Goal: Task Accomplishment & Management: Use online tool/utility

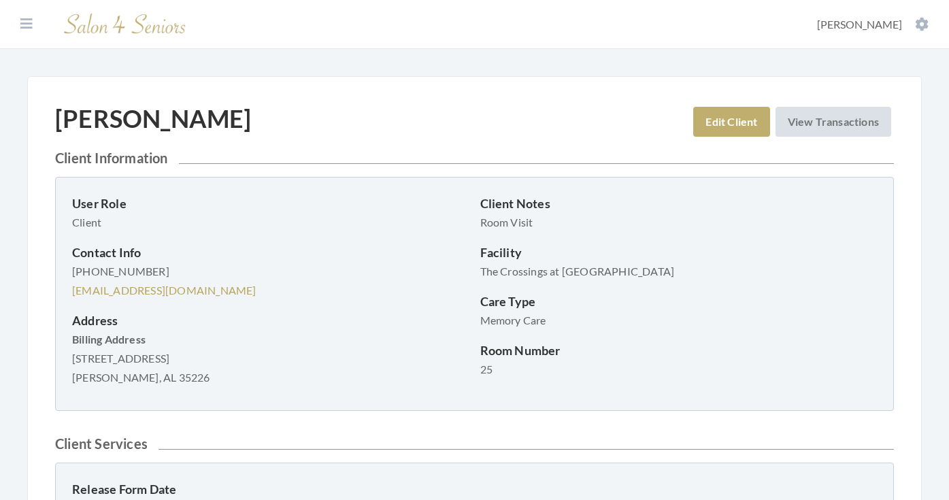
click at [568, 112] on div "MERILYN CROUCH Edit Client View Transactions" at bounding box center [474, 127] width 839 height 46
click at [31, 23] on icon at bounding box center [26, 24] width 12 height 14
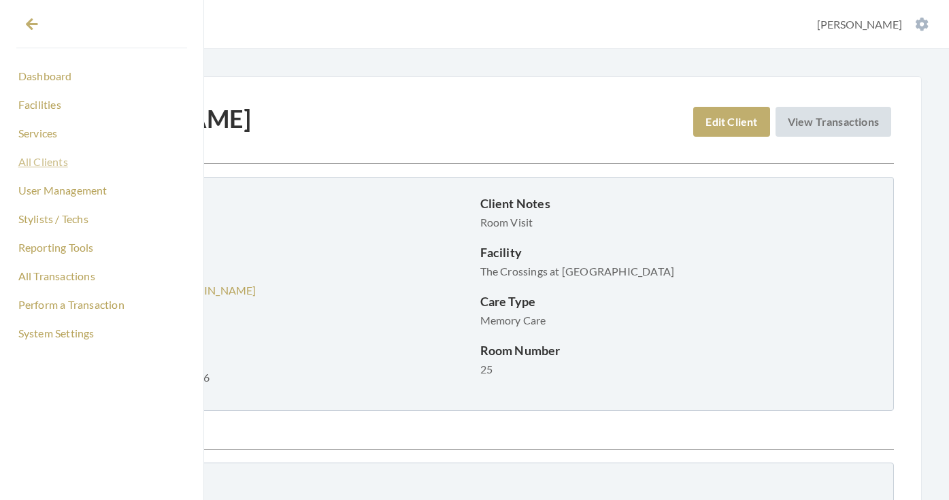
click at [56, 167] on link "All Clients" at bounding box center [101, 161] width 171 height 23
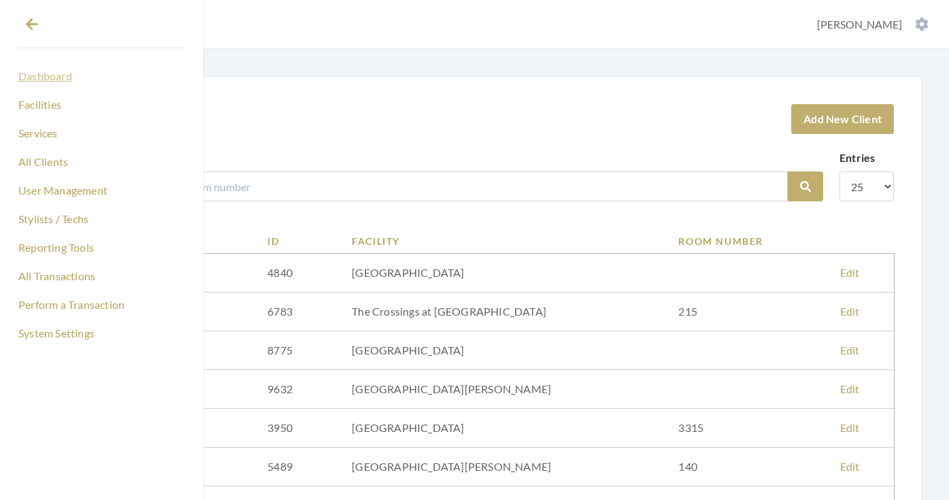
click at [49, 82] on link "Dashboard" at bounding box center [101, 76] width 171 height 23
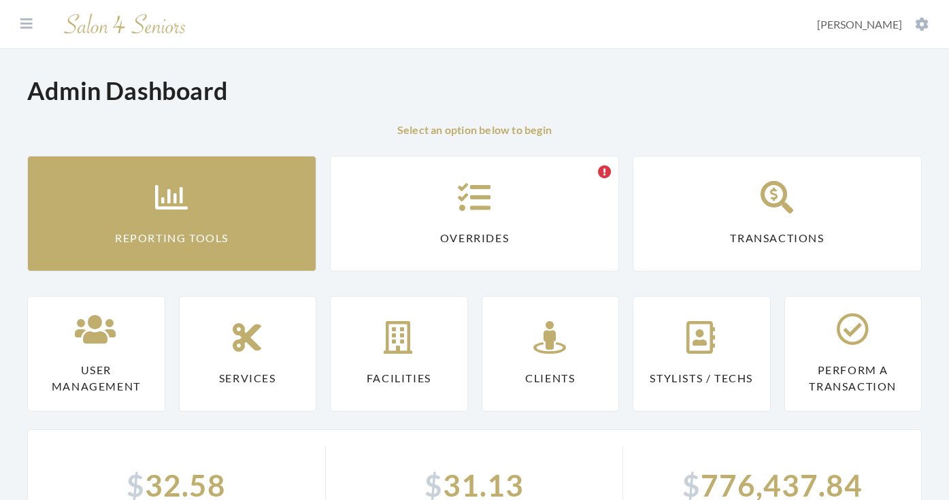
click at [129, 225] on link "Reporting Tools" at bounding box center [171, 214] width 289 height 116
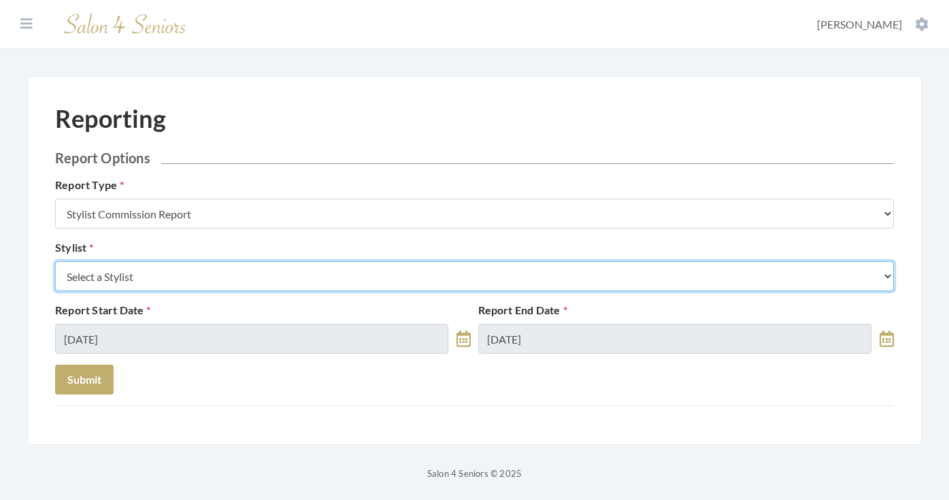
click at [163, 270] on select "Select a Stylist [PERSON_NAME] [PERSON_NAME] [PERSON_NAME] [PERSON_NAME] [PERSO…" at bounding box center [474, 276] width 839 height 30
select select "19"
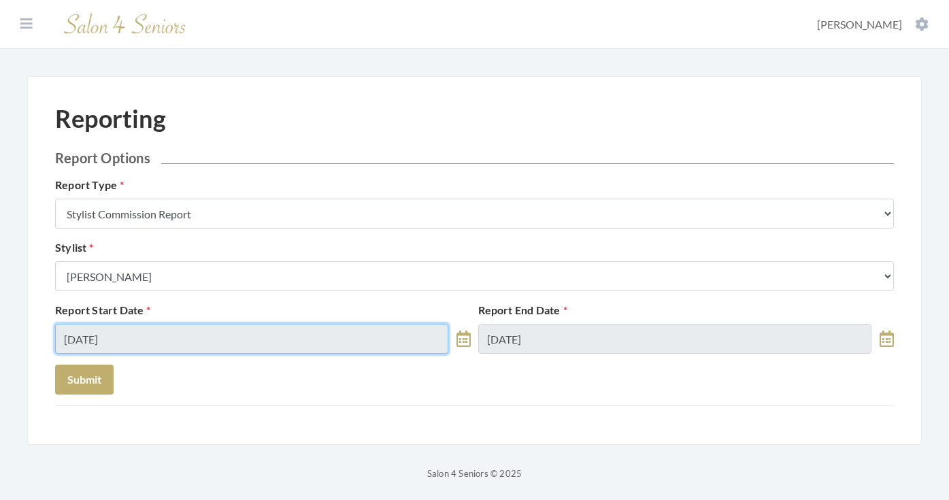
click at [174, 349] on input "09/17/2025" at bounding box center [251, 339] width 393 height 30
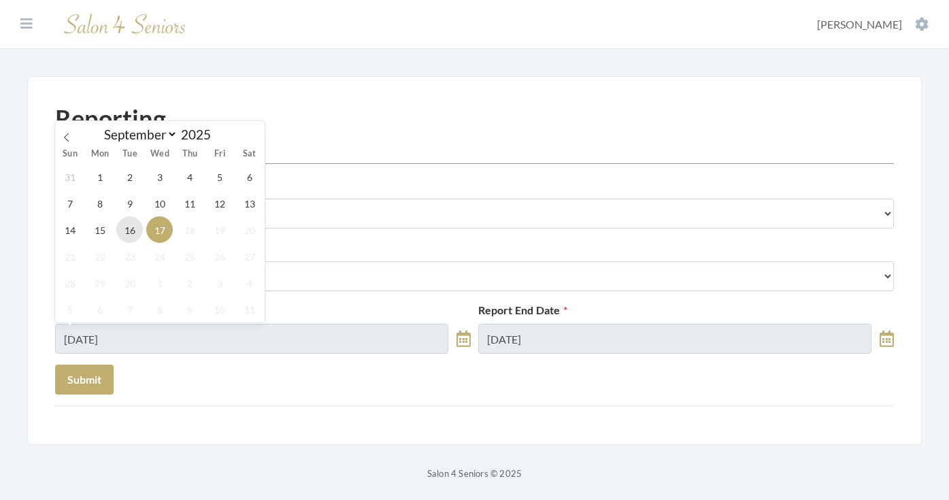
click at [123, 238] on span "16" at bounding box center [129, 229] width 27 height 27
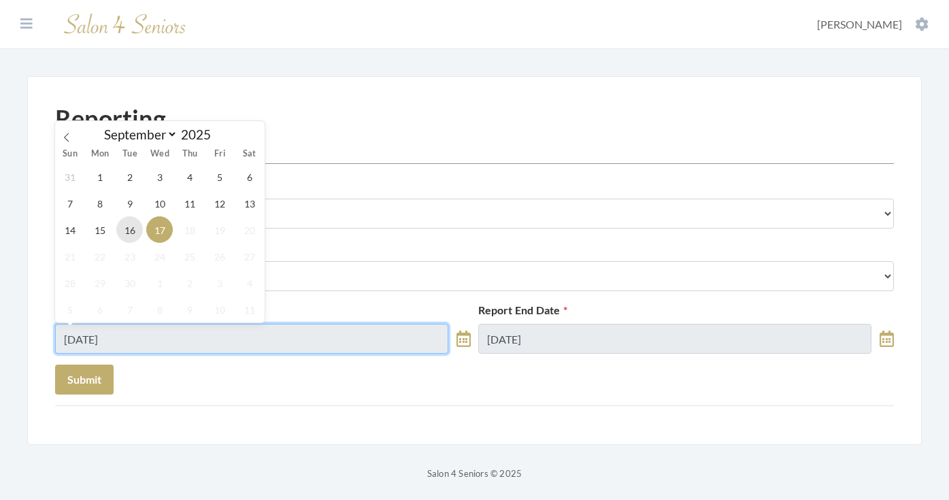
type input "[DATE]"
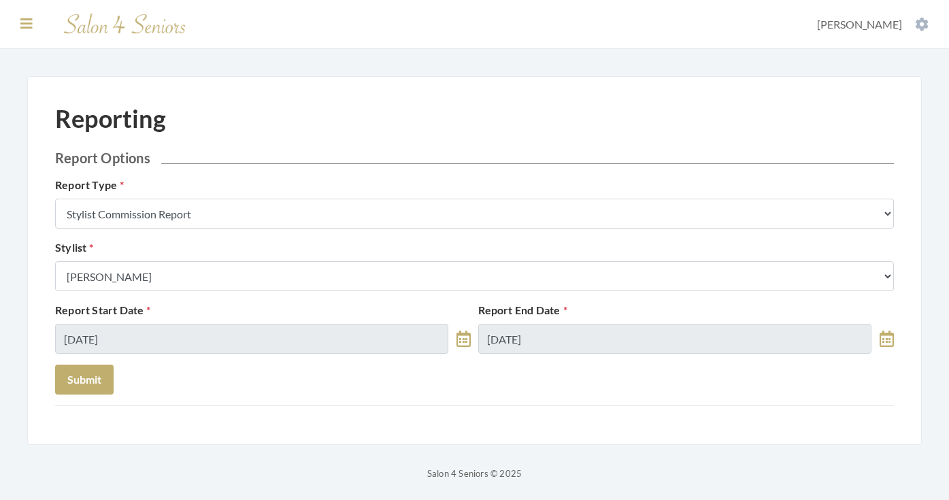
click at [23, 19] on icon at bounding box center [26, 24] width 12 height 14
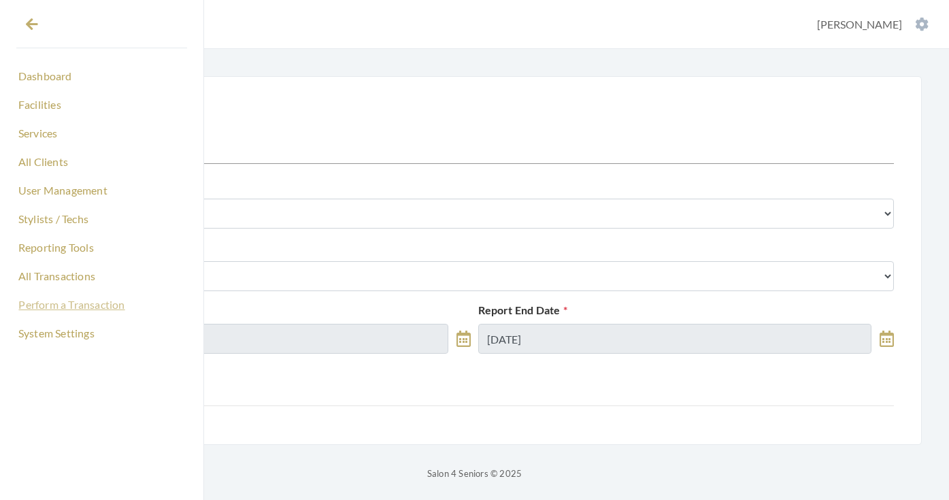
click at [86, 296] on link "Perform a Transaction" at bounding box center [101, 304] width 171 height 23
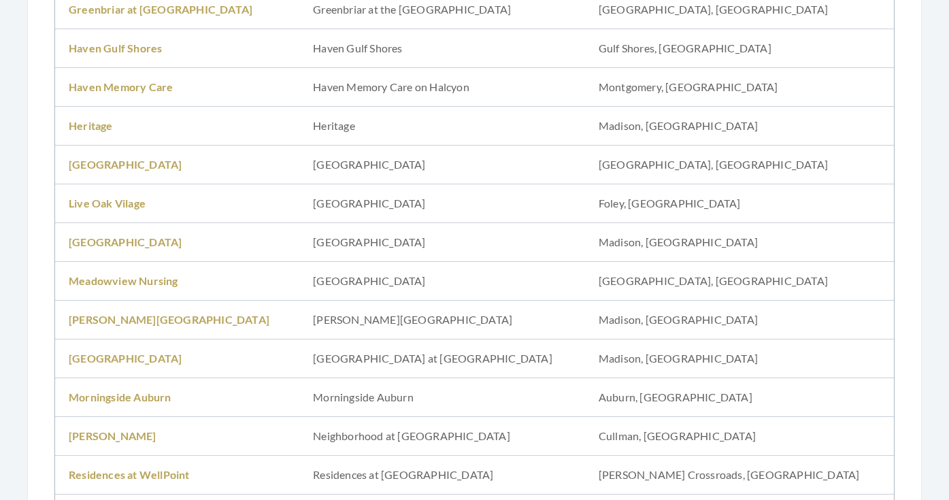
scroll to position [708, 0]
click at [134, 284] on link "Meadowview Nursing" at bounding box center [124, 281] width 110 height 13
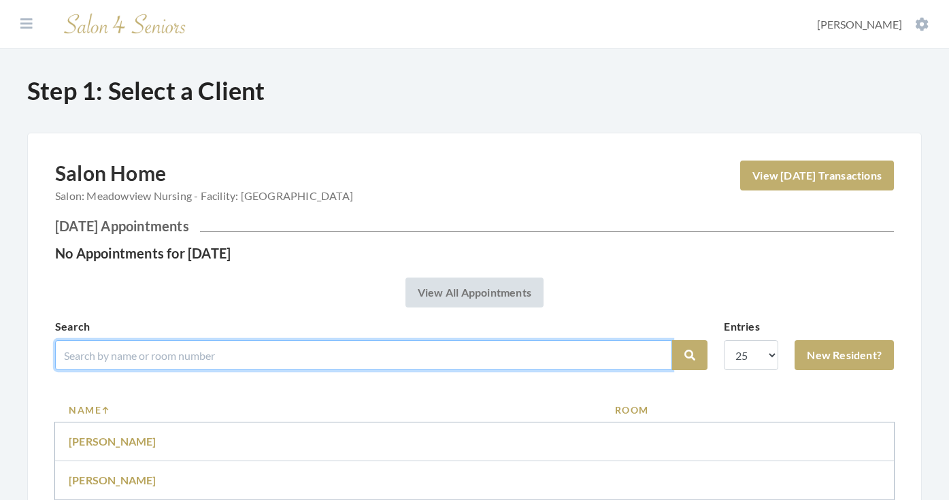
click at [141, 349] on input "search" at bounding box center [363, 355] width 617 height 30
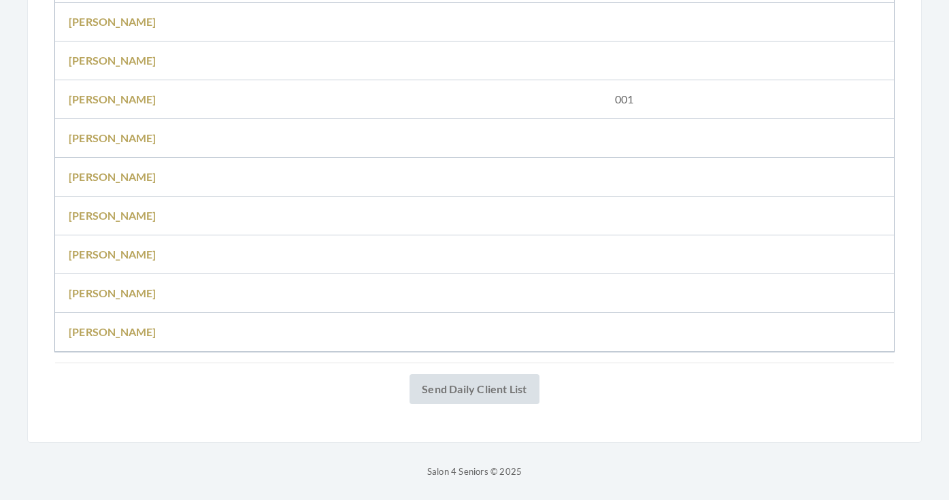
scroll to position [575, 0]
click at [133, 99] on link "[PERSON_NAME]" at bounding box center [113, 99] width 88 height 13
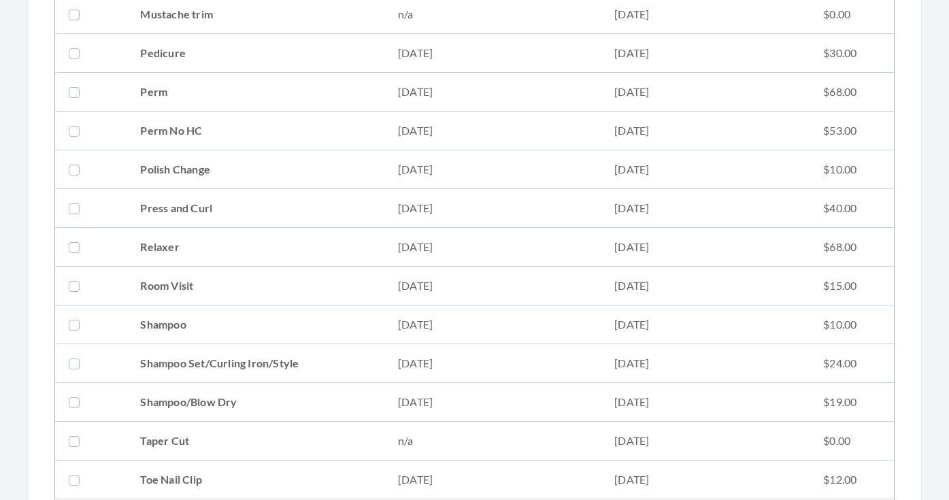
scroll to position [1355, 0]
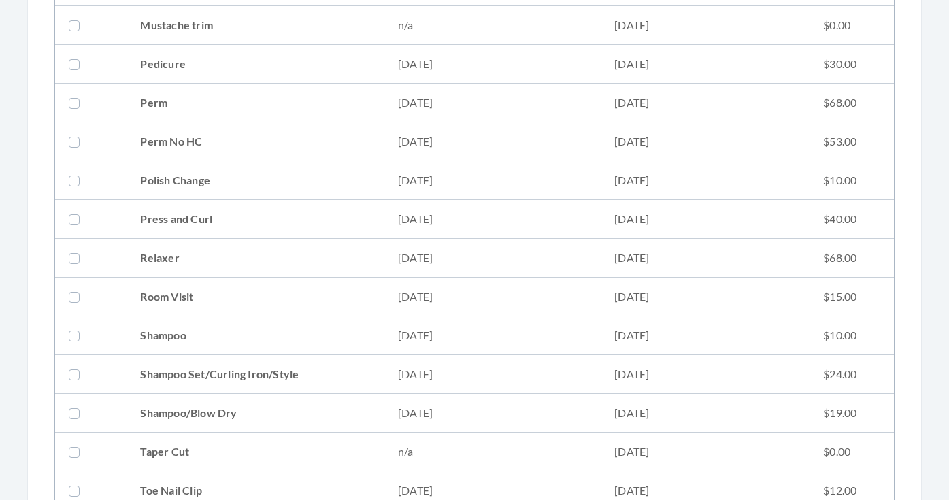
click at [223, 256] on td "Relaxer" at bounding box center [256, 258] width 258 height 39
checkbox input "true"
click at [218, 221] on td "Press and Curl" at bounding box center [256, 219] width 258 height 39
checkbox input "true"
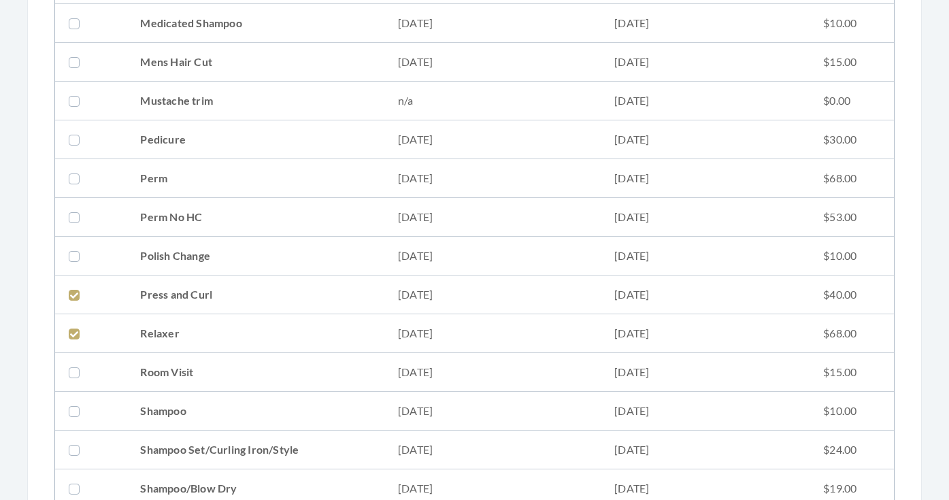
scroll to position [1277, 0]
click at [213, 211] on td "Perm No HC" at bounding box center [256, 219] width 258 height 39
checkbox input "true"
click at [208, 186] on td "Perm" at bounding box center [256, 180] width 258 height 39
checkbox input "true"
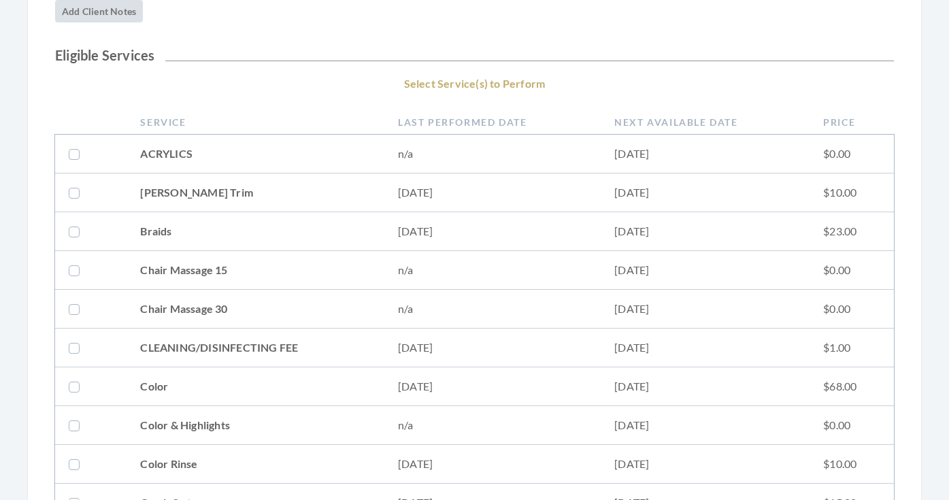
scroll to position [242, 0]
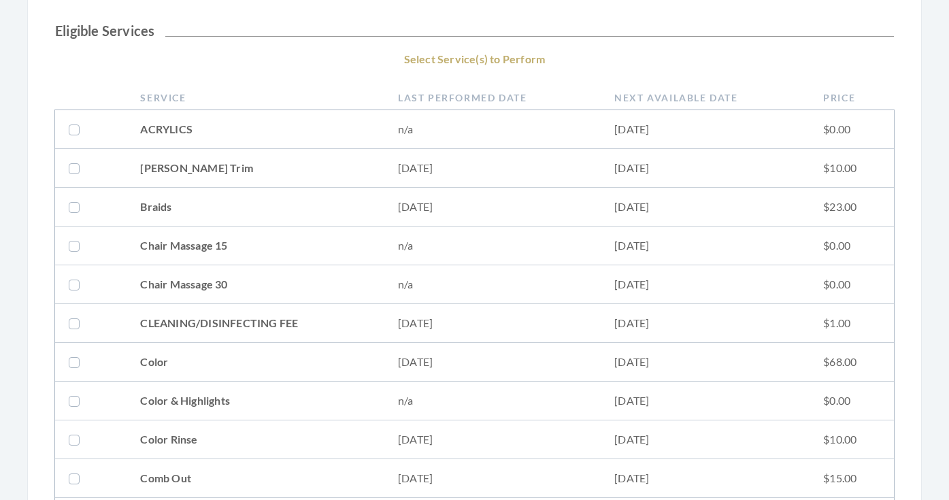
click at [221, 171] on td "[PERSON_NAME] Trim" at bounding box center [256, 168] width 258 height 39
checkbox input "true"
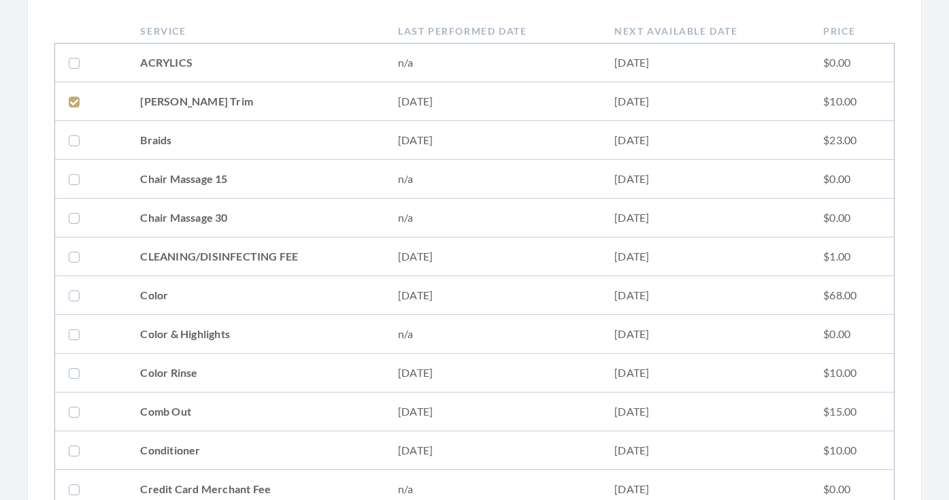
scroll to position [308, 0]
click at [223, 272] on td "CLEANING/DISINFECTING FEE" at bounding box center [256, 257] width 258 height 39
checkbox input "true"
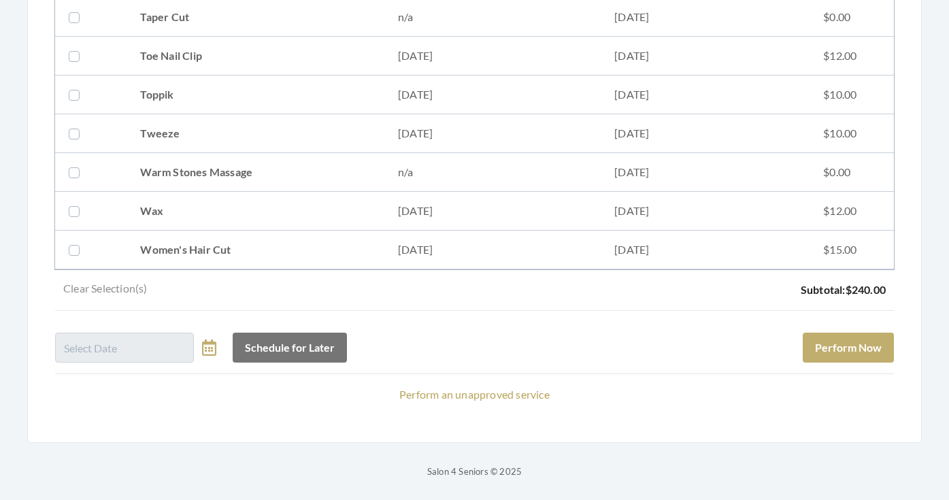
scroll to position [1790, 0]
click at [834, 348] on button "Perform Now" at bounding box center [848, 348] width 91 height 30
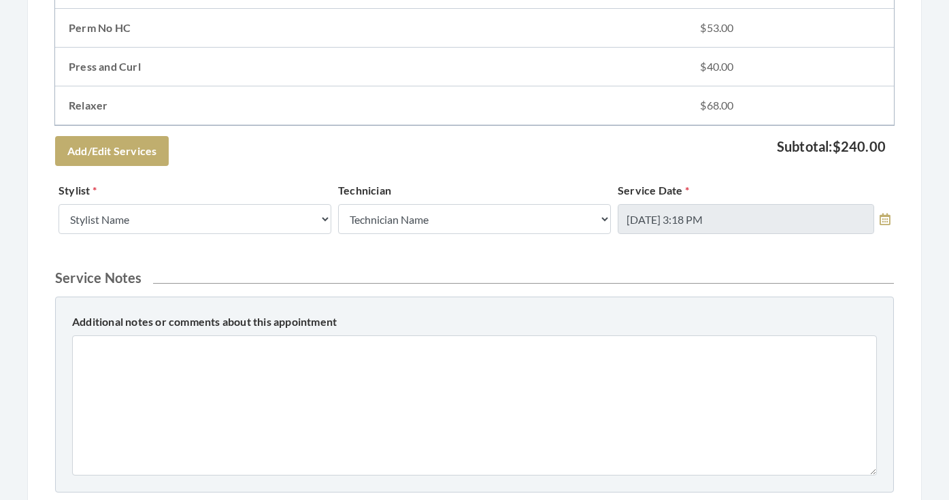
scroll to position [511, 0]
select select "19"
click at [363, 280] on h2 "Service Notes" at bounding box center [474, 277] width 839 height 16
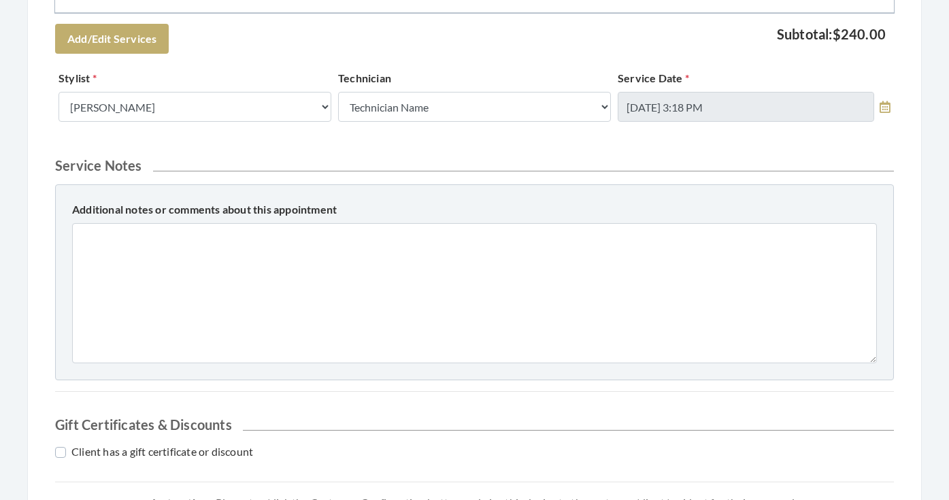
scroll to position [720, 0]
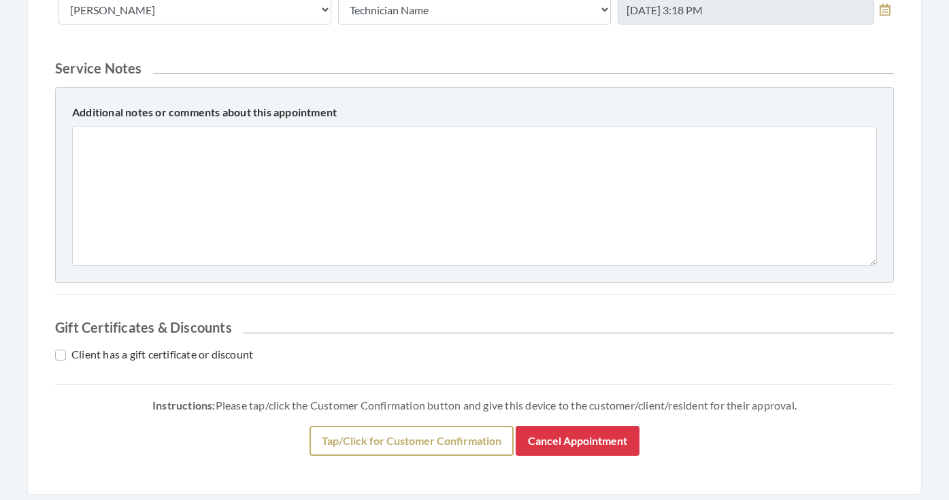
click at [398, 449] on button "Tap/Click for Customer Confirmation" at bounding box center [412, 441] width 204 height 30
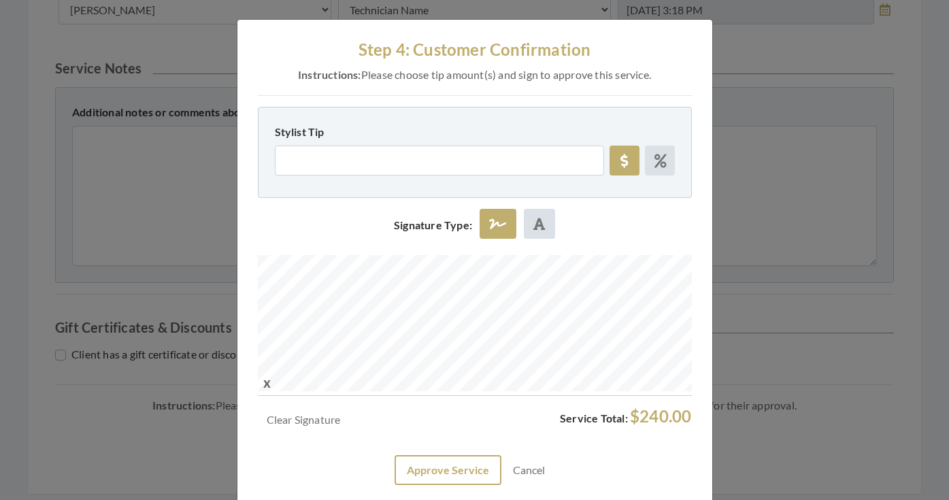
click at [454, 459] on button "Approve Service" at bounding box center [448, 470] width 107 height 30
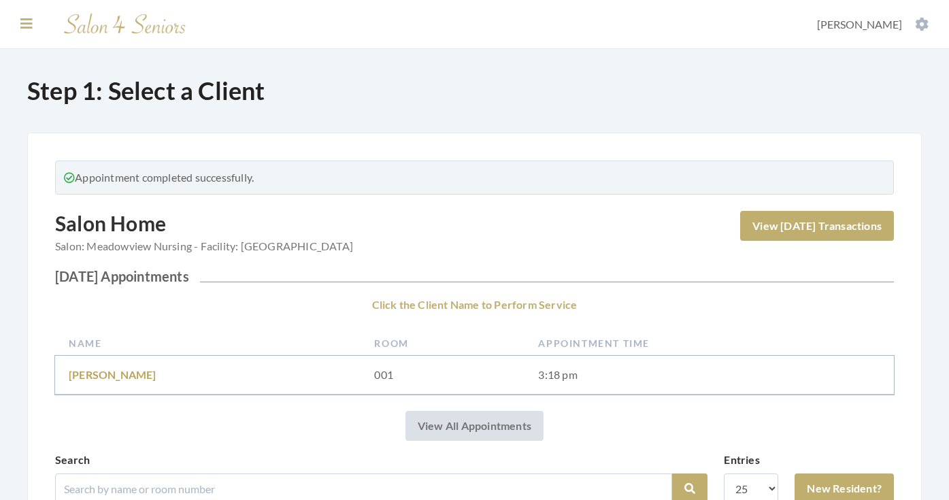
click at [19, 26] on button at bounding box center [26, 23] width 20 height 15
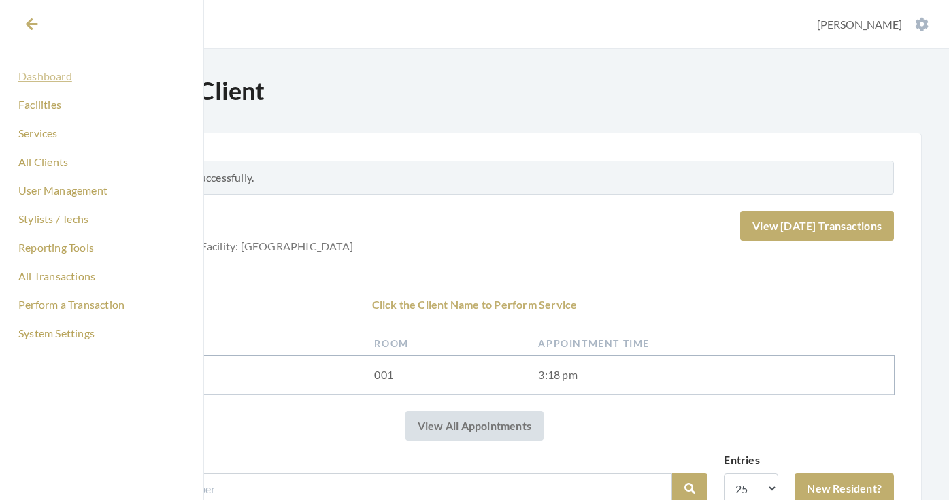
click at [46, 84] on link "Dashboard" at bounding box center [101, 76] width 171 height 23
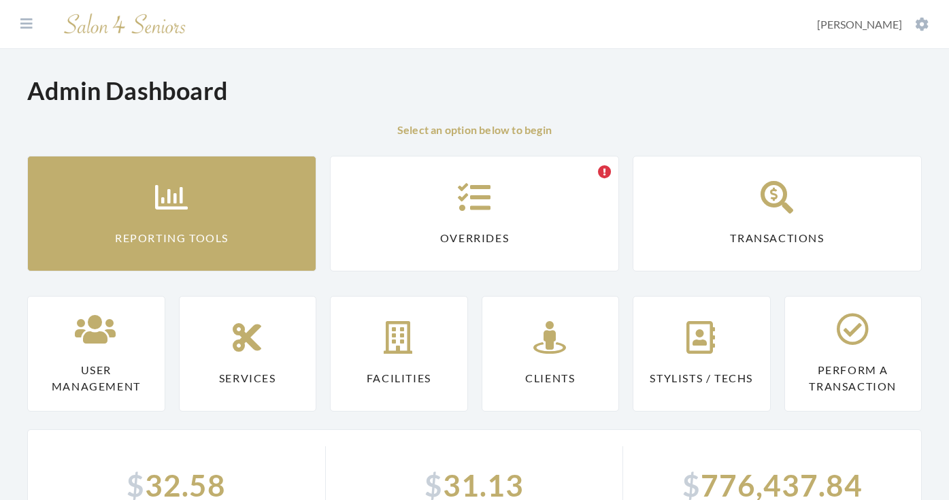
click at [197, 195] on link "Reporting Tools" at bounding box center [171, 214] width 289 height 116
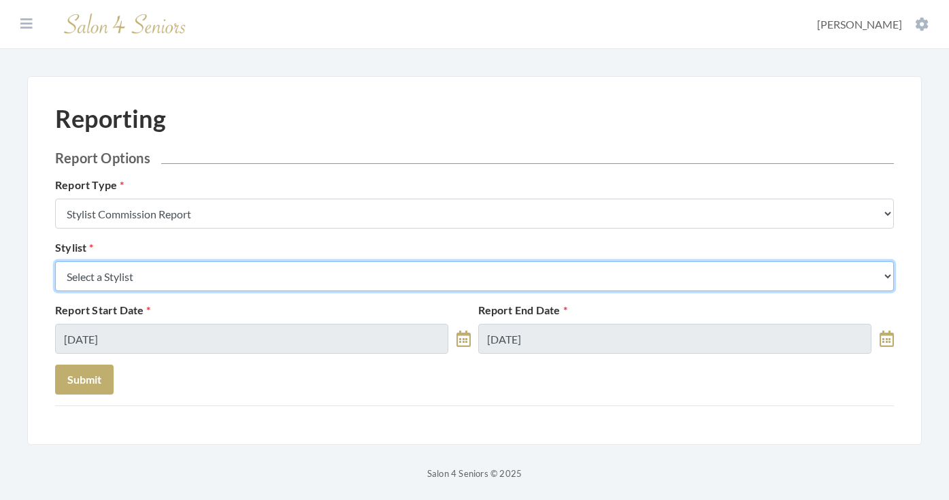
click at [201, 272] on select "Select a Stylist [PERSON_NAME] [PERSON_NAME] [PERSON_NAME] [PERSON_NAME] [PERSO…" at bounding box center [474, 276] width 839 height 30
select select "19"
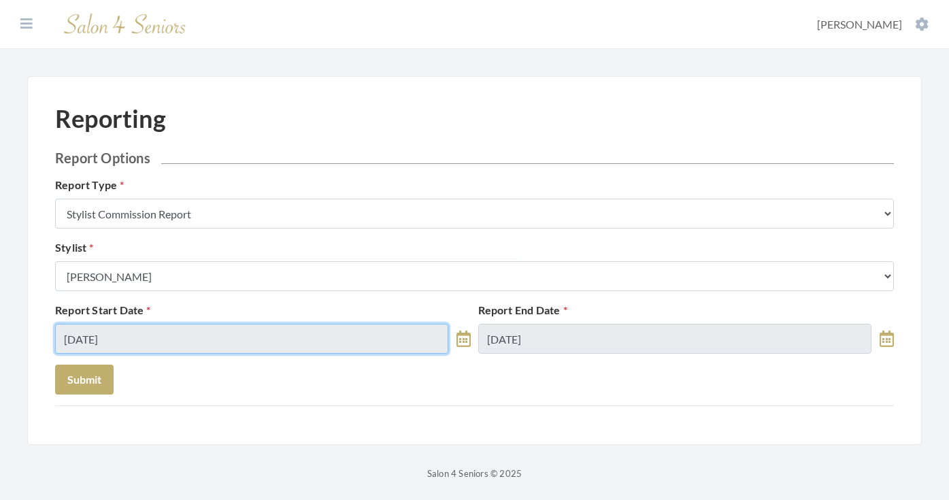
click at [161, 334] on input "[DATE]" at bounding box center [251, 339] width 393 height 30
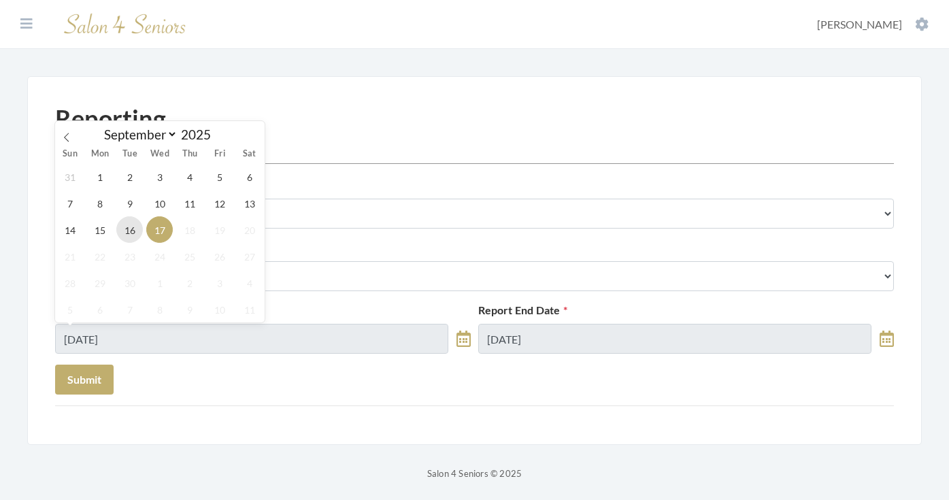
click at [126, 227] on span "16" at bounding box center [129, 229] width 27 height 27
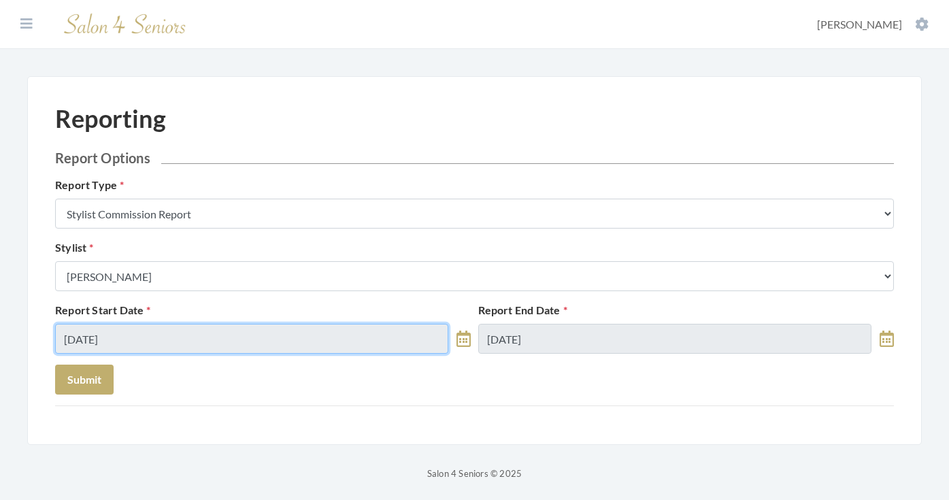
click at [386, 341] on input "[DATE]" at bounding box center [251, 339] width 393 height 30
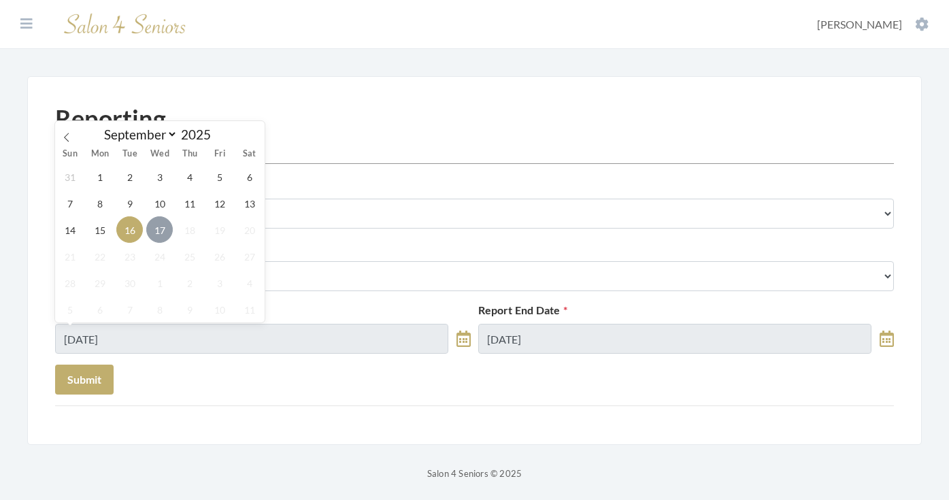
click at [166, 233] on span "17" at bounding box center [159, 229] width 27 height 27
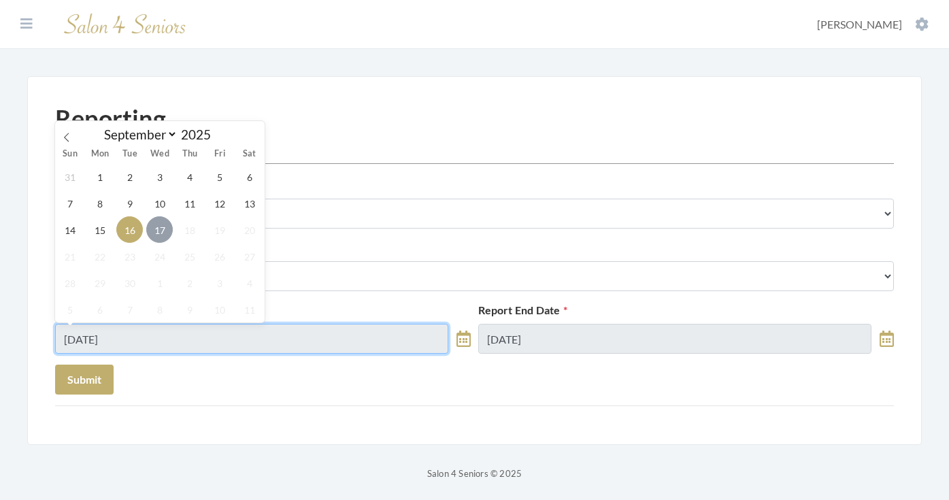
type input "[DATE]"
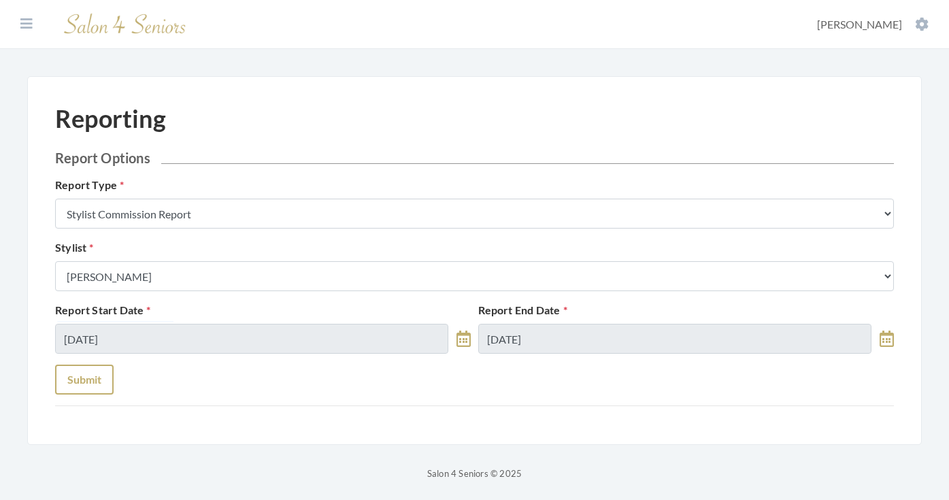
click at [103, 371] on button "Submit" at bounding box center [84, 380] width 59 height 30
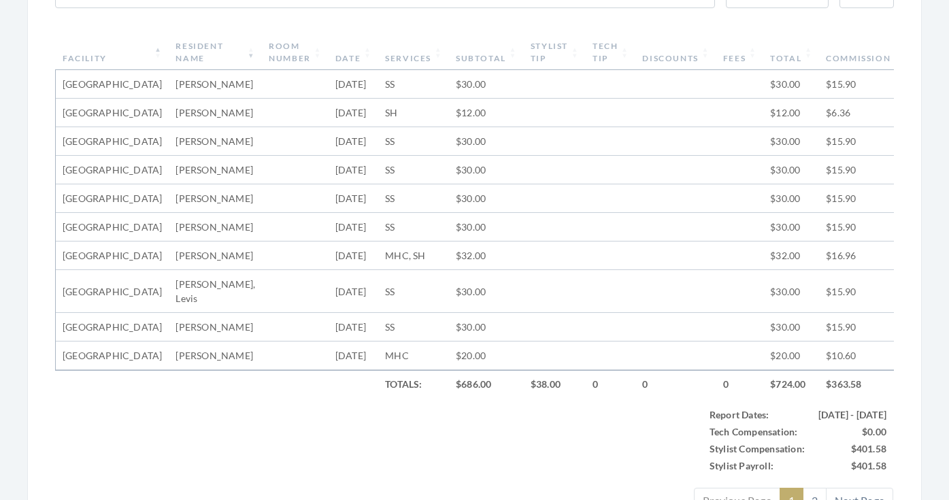
scroll to position [518, 0]
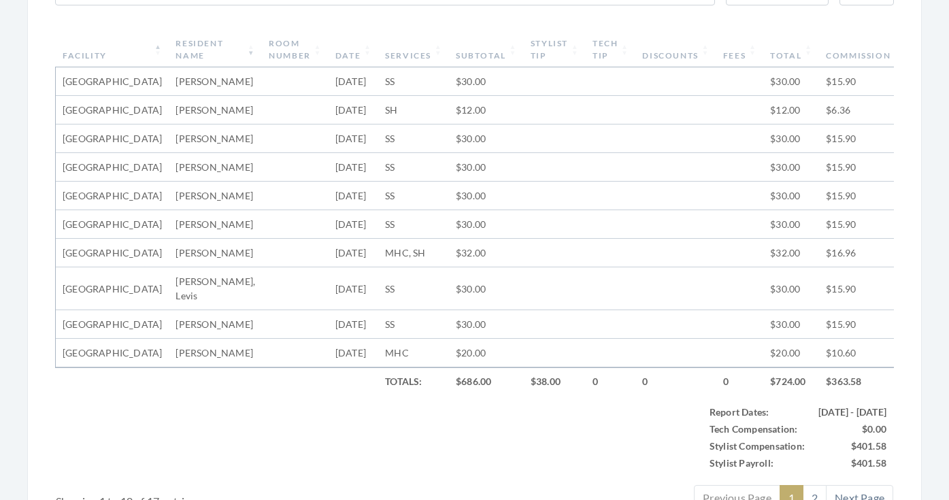
click at [115, 48] on th "Facility" at bounding box center [112, 49] width 113 height 35
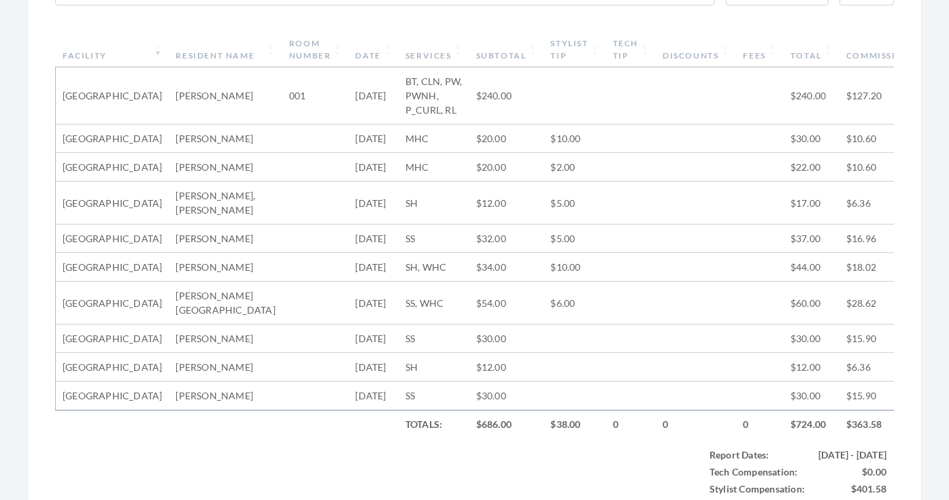
click at [115, 48] on th "Facility" at bounding box center [112, 49] width 113 height 35
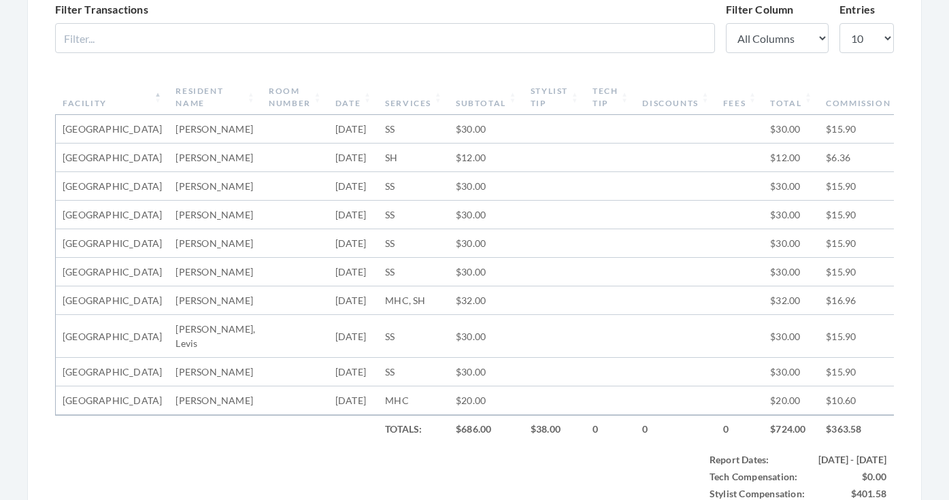
scroll to position [162, 0]
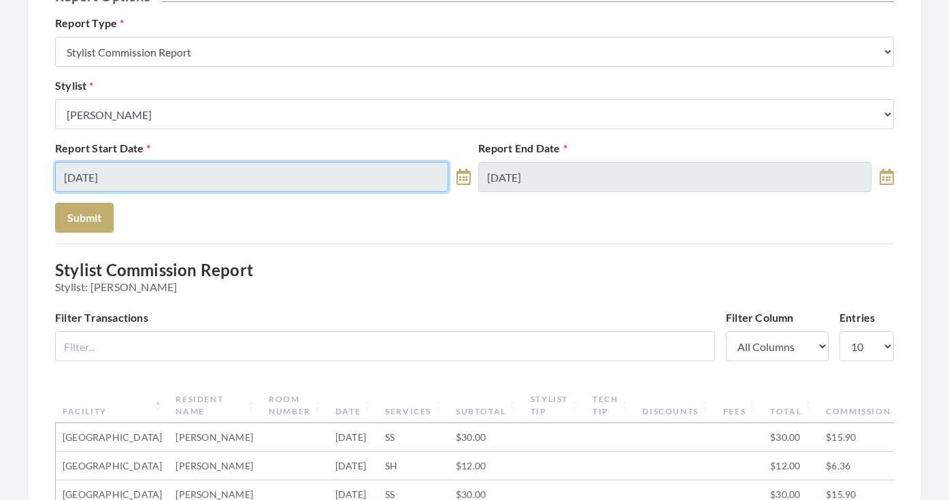
click at [244, 162] on input "[DATE]" at bounding box center [251, 177] width 393 height 30
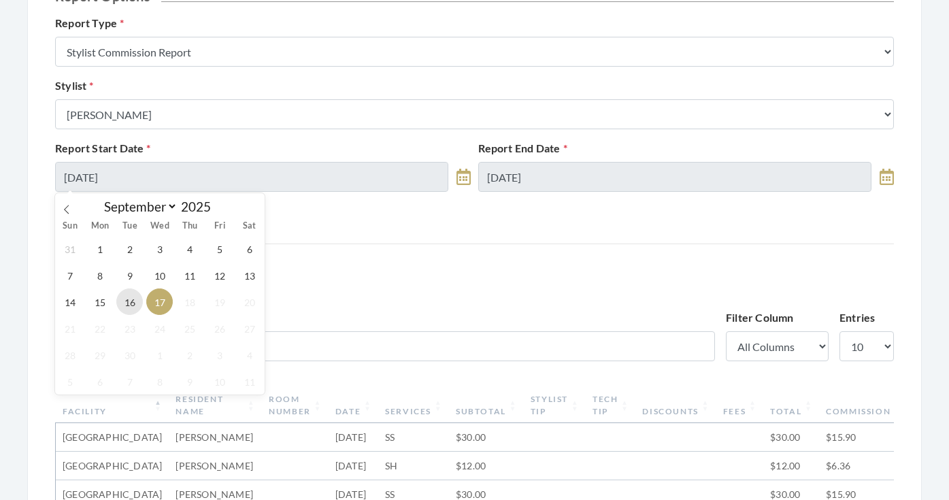
click at [136, 302] on span "16" at bounding box center [129, 302] width 27 height 27
type input "[DATE]"
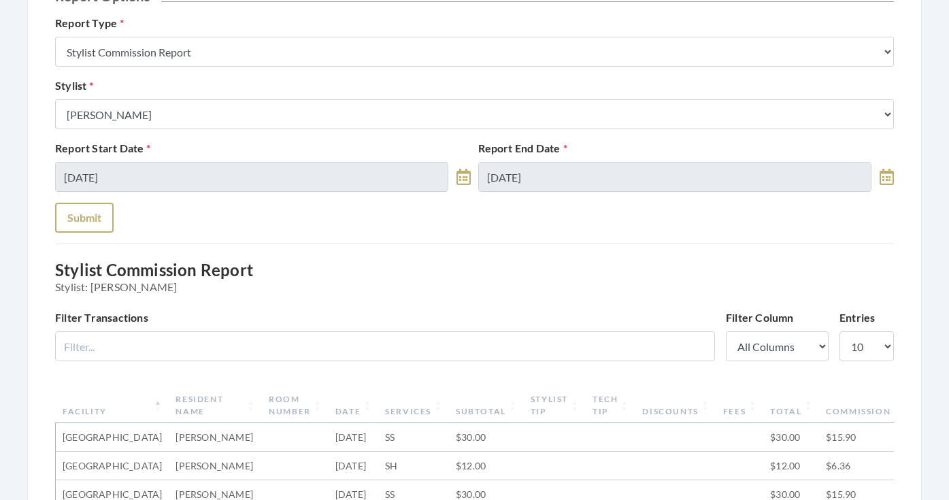
click at [62, 228] on button "Submit" at bounding box center [84, 218] width 59 height 30
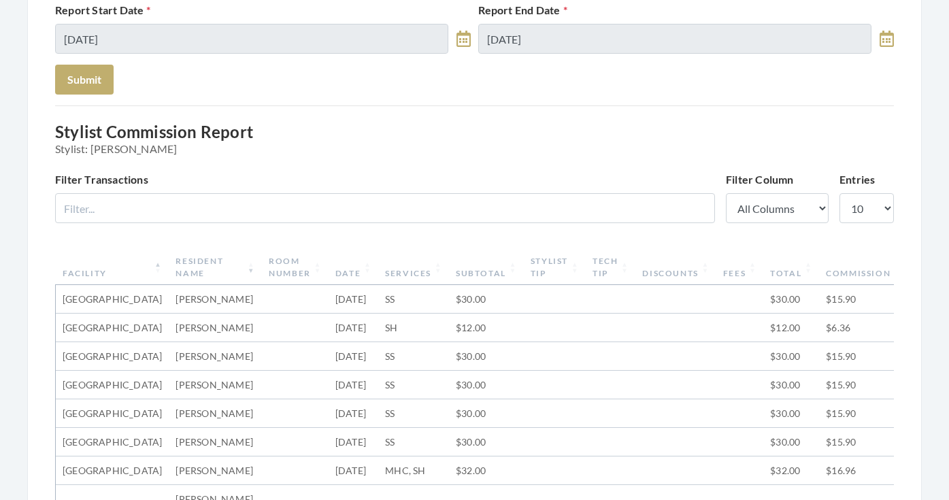
scroll to position [160, 0]
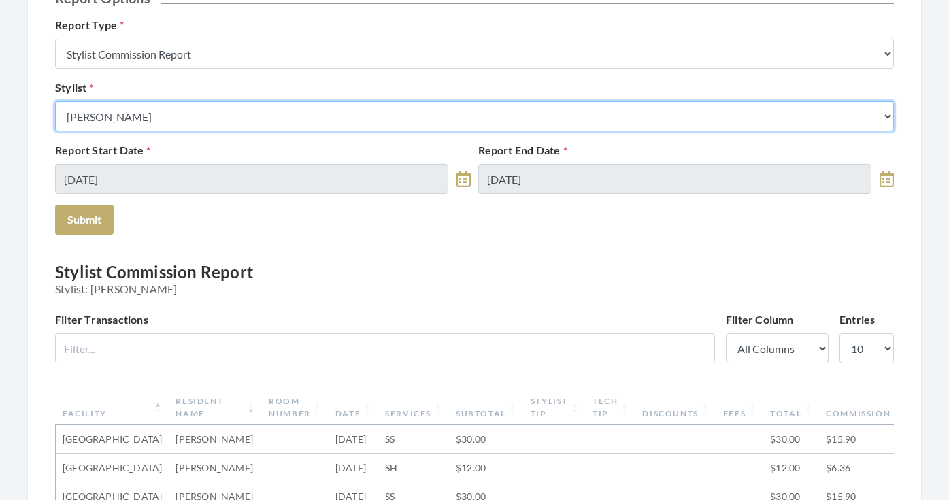
select select "165"
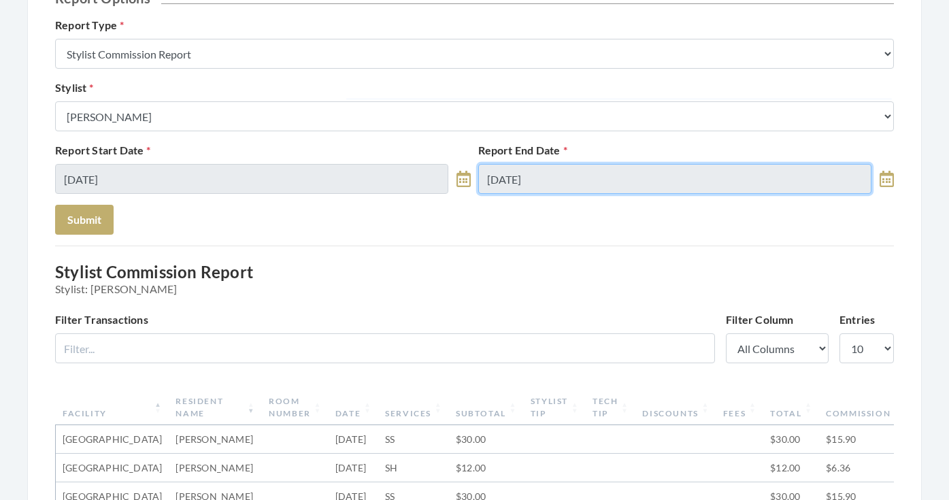
click at [538, 171] on input "09/17/2025" at bounding box center [674, 179] width 393 height 30
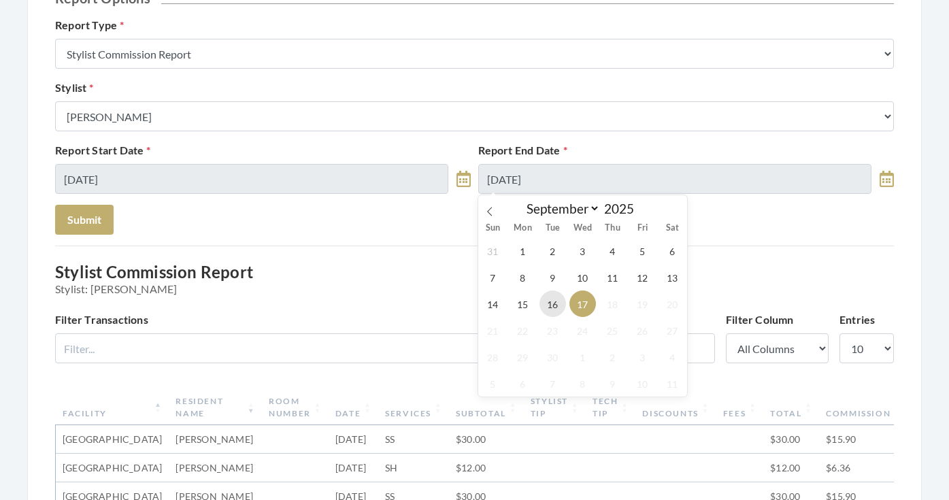
click at [555, 304] on span "16" at bounding box center [553, 304] width 27 height 27
type input "[DATE]"
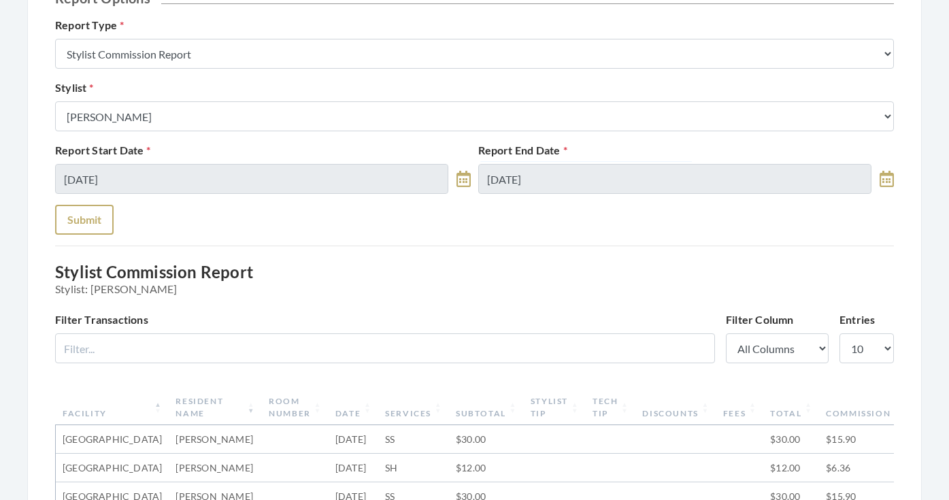
click at [104, 214] on button "Submit" at bounding box center [84, 220] width 59 height 30
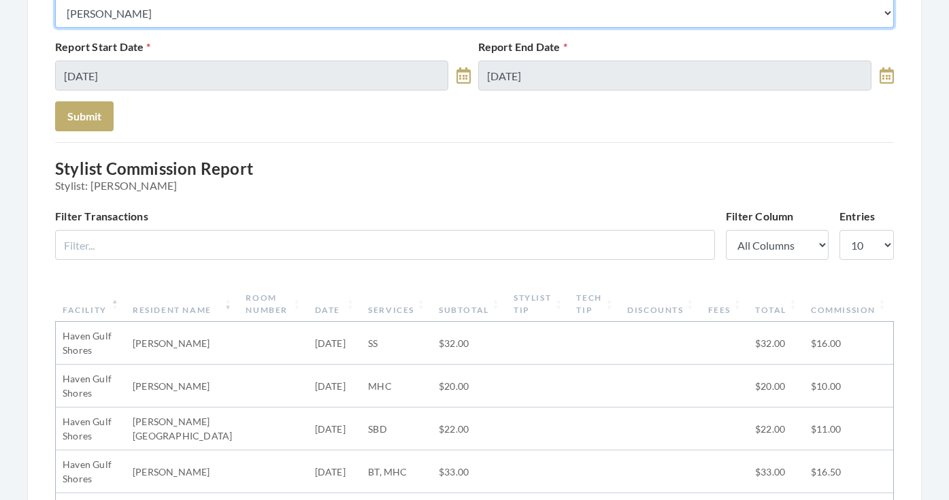
scroll to position [261, 0]
select select "147"
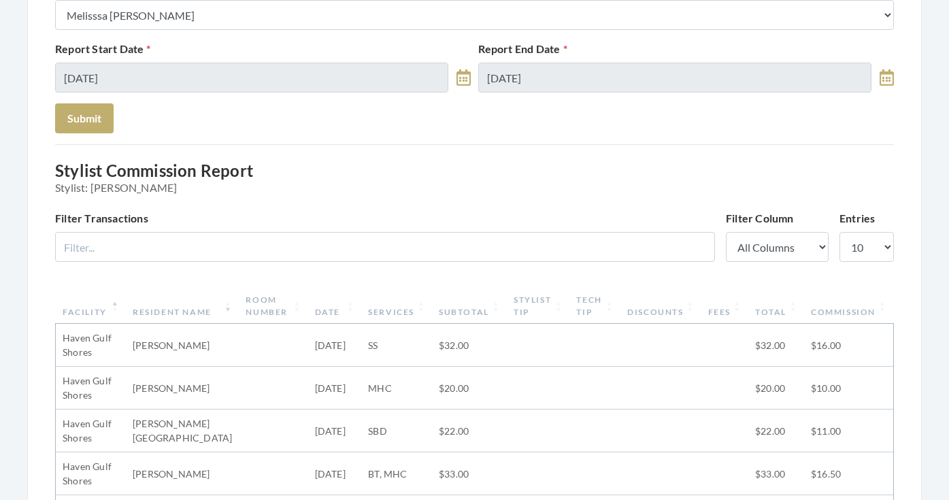
click at [102, 146] on div "Reporting Report Options Report Type Stylist Commission Report Tech Payroll Rep…" at bounding box center [474, 455] width 839 height 1225
click at [102, 129] on button "Submit" at bounding box center [84, 118] width 59 height 30
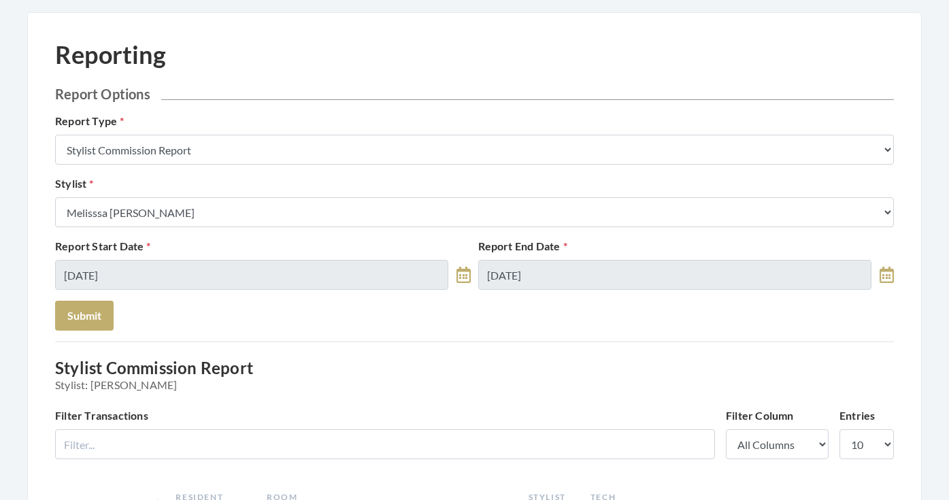
scroll to position [59, 0]
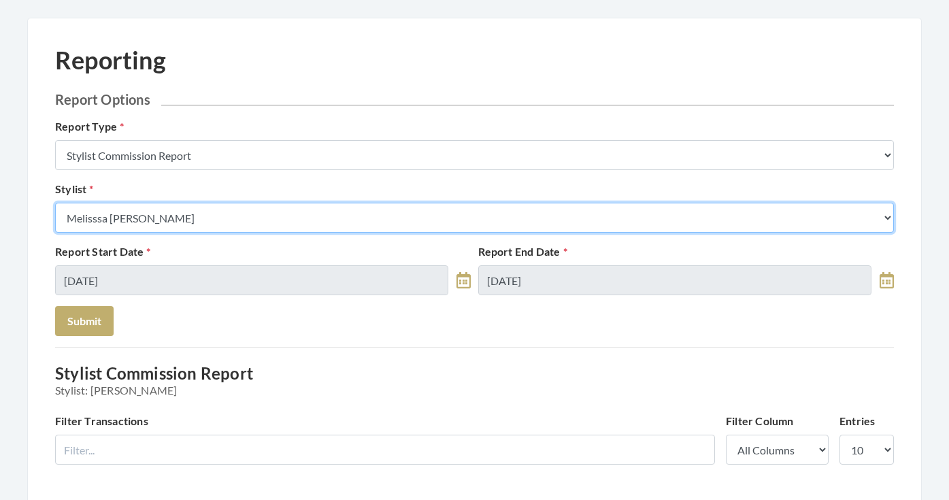
select select "23"
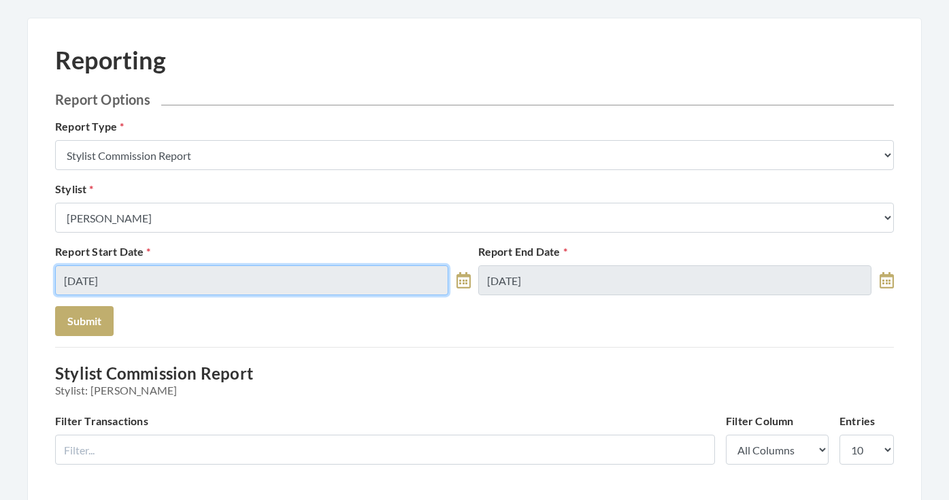
click at [221, 267] on input "[DATE]" at bounding box center [251, 280] width 393 height 30
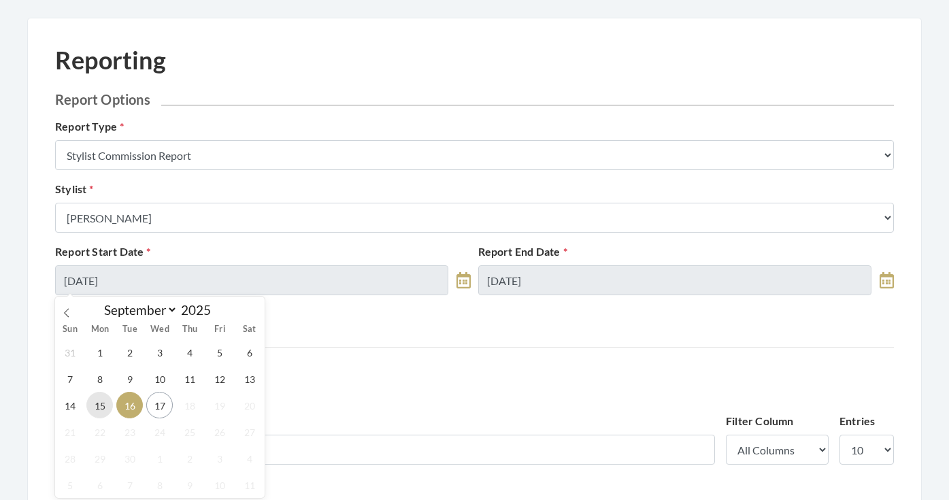
click at [112, 408] on span "15" at bounding box center [99, 405] width 27 height 27
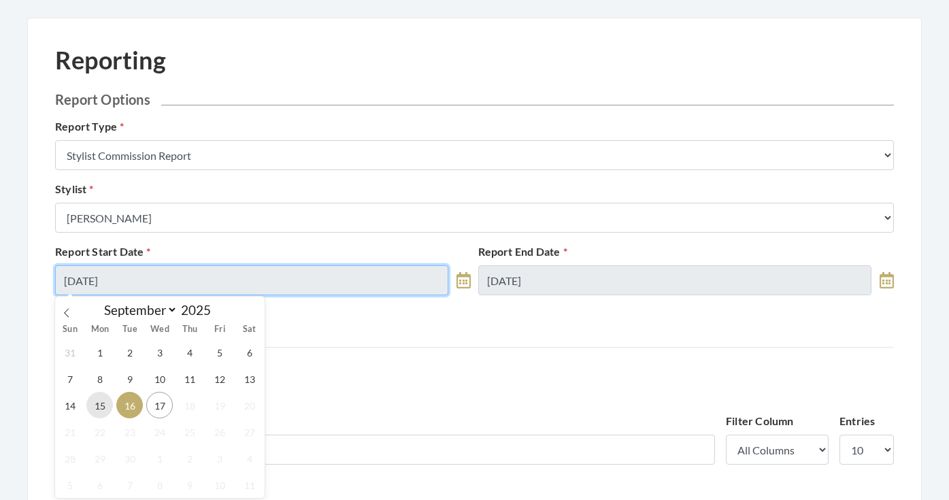
type input "[DATE]"
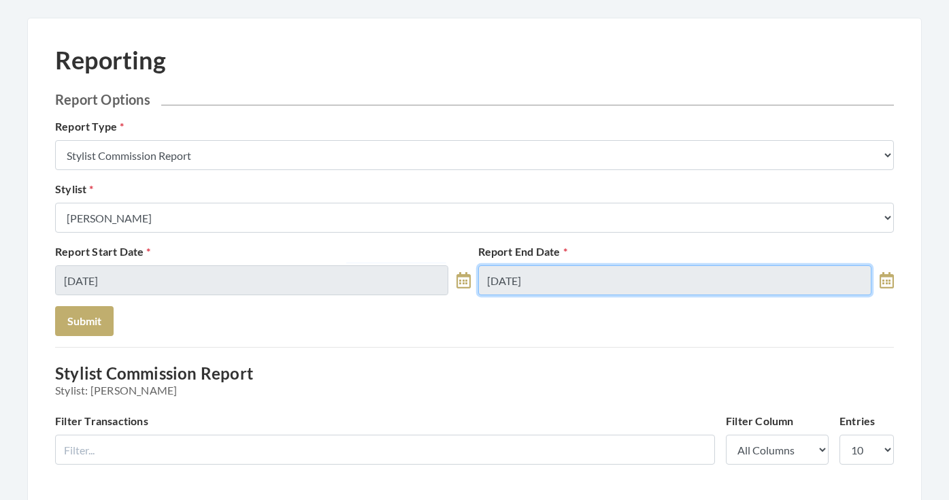
click at [495, 275] on input "[DATE]" at bounding box center [674, 280] width 393 height 30
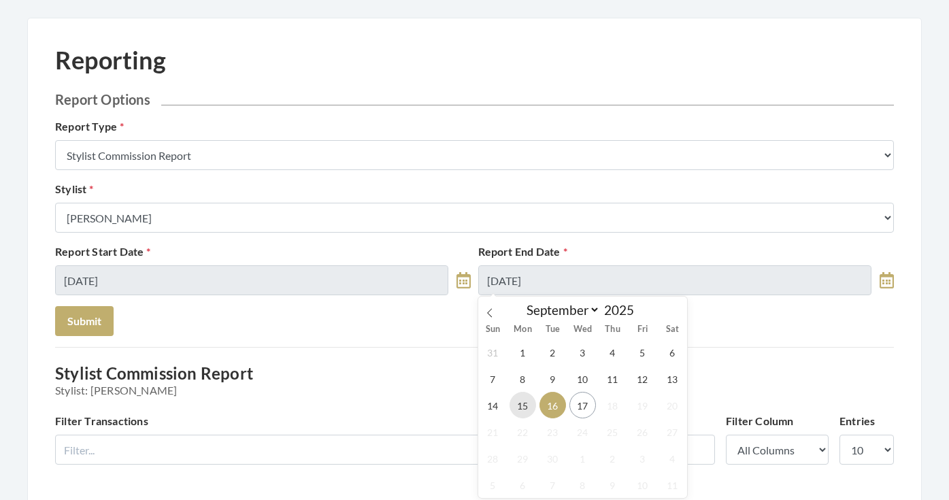
click at [523, 396] on span "15" at bounding box center [523, 405] width 27 height 27
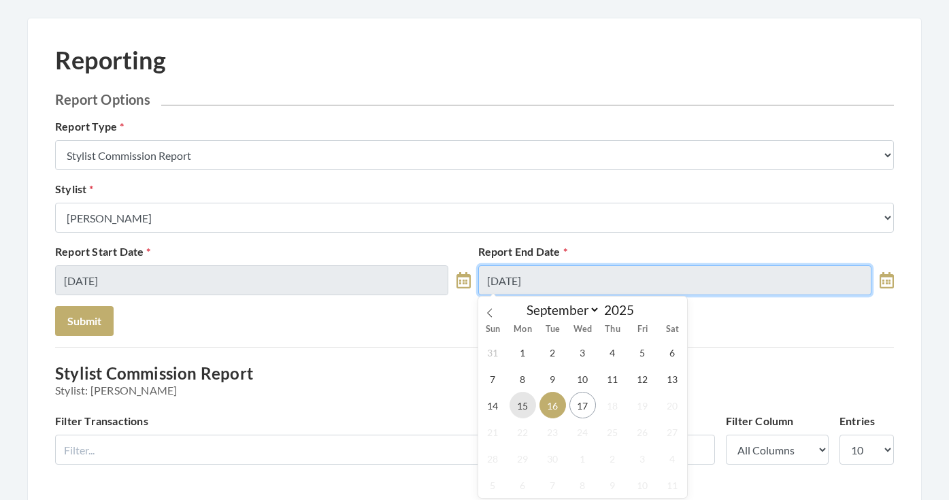
type input "[DATE]"
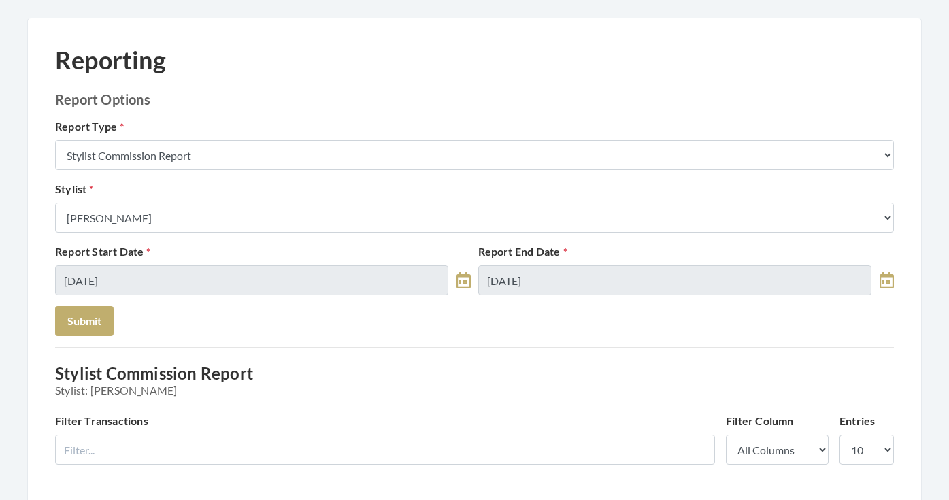
click at [106, 331] on button "Submit" at bounding box center [84, 321] width 59 height 30
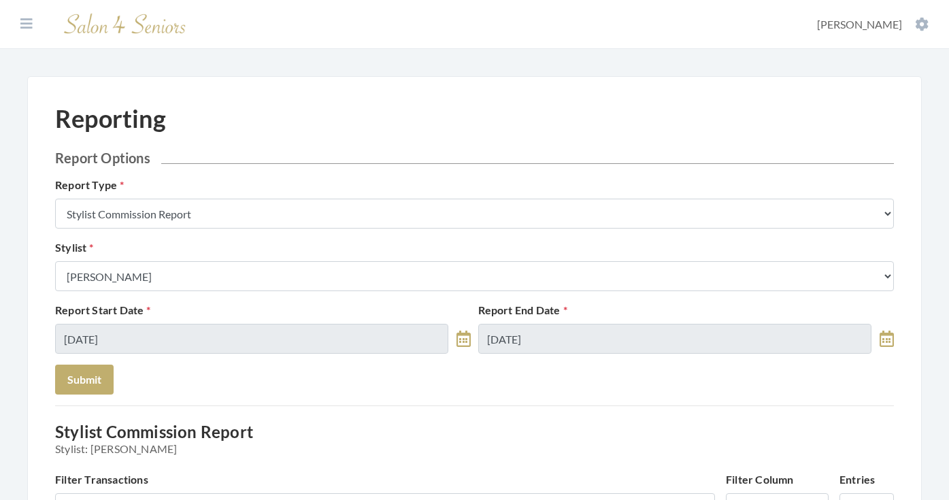
select select "8"
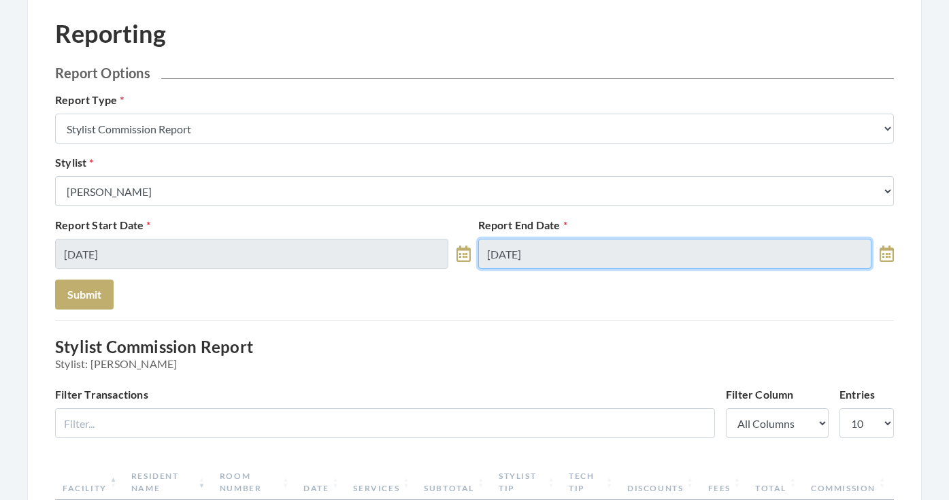
click at [532, 242] on input "[DATE]" at bounding box center [674, 254] width 393 height 30
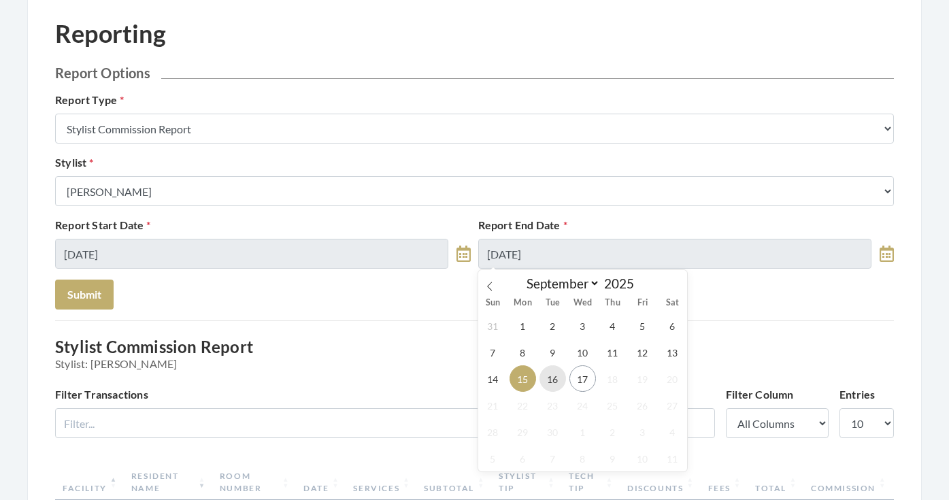
click at [557, 372] on span "16" at bounding box center [553, 378] width 27 height 27
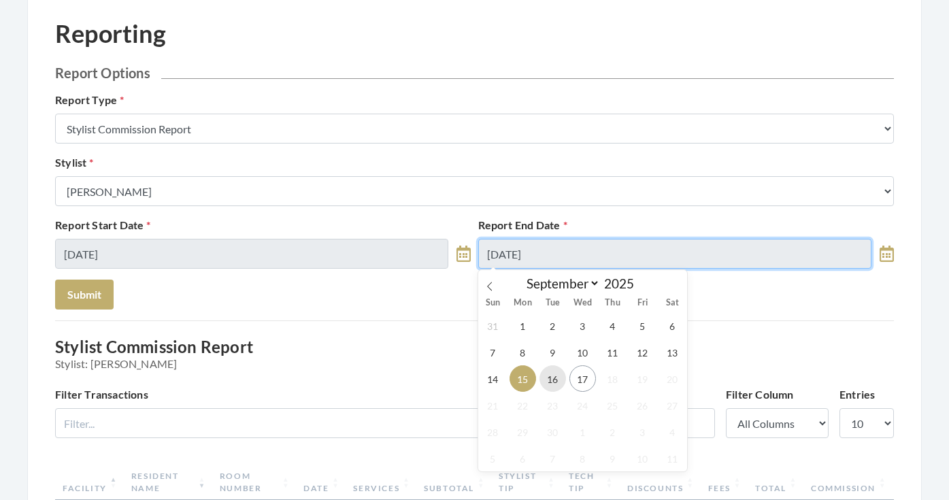
type input "[DATE]"
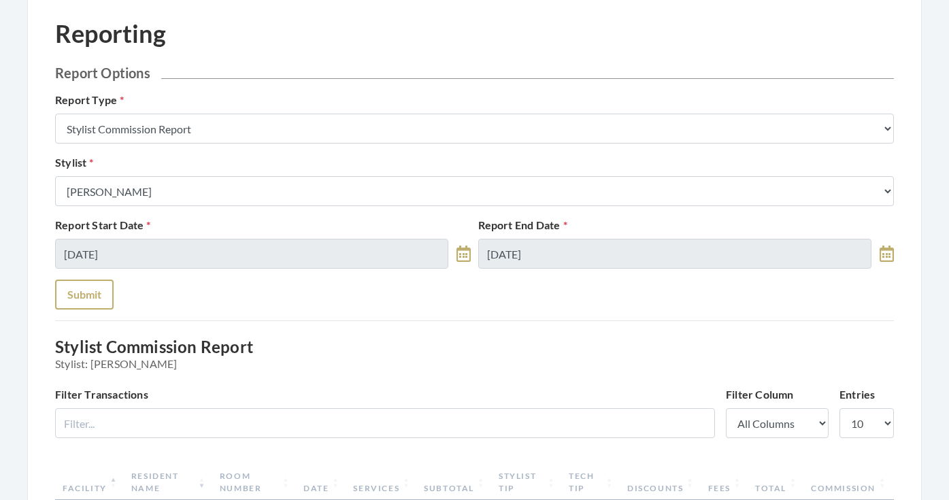
click at [91, 304] on button "Submit" at bounding box center [84, 295] width 59 height 30
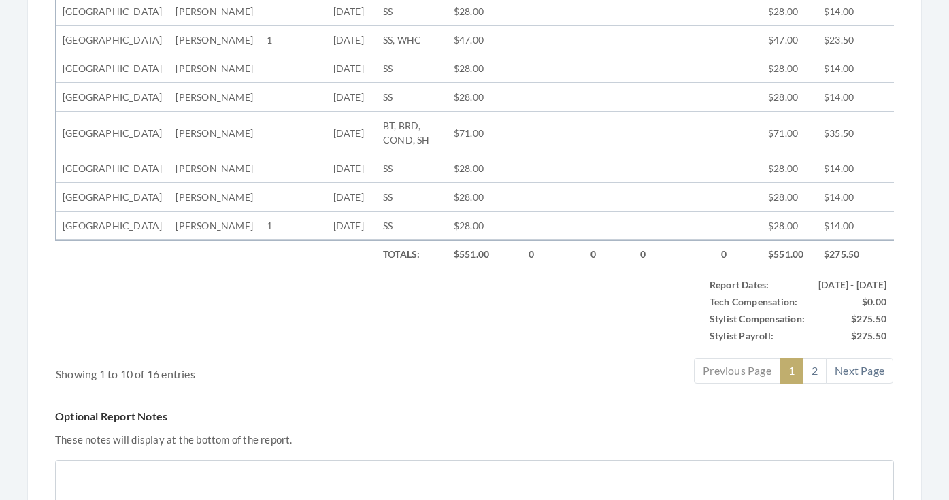
scroll to position [644, 0]
click at [812, 385] on link "2" at bounding box center [815, 372] width 24 height 26
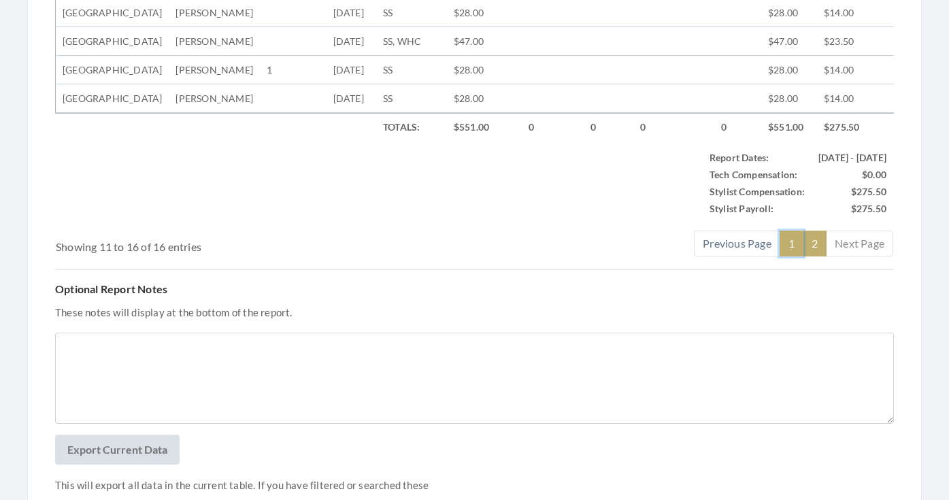
click at [788, 257] on link "1" at bounding box center [792, 244] width 24 height 26
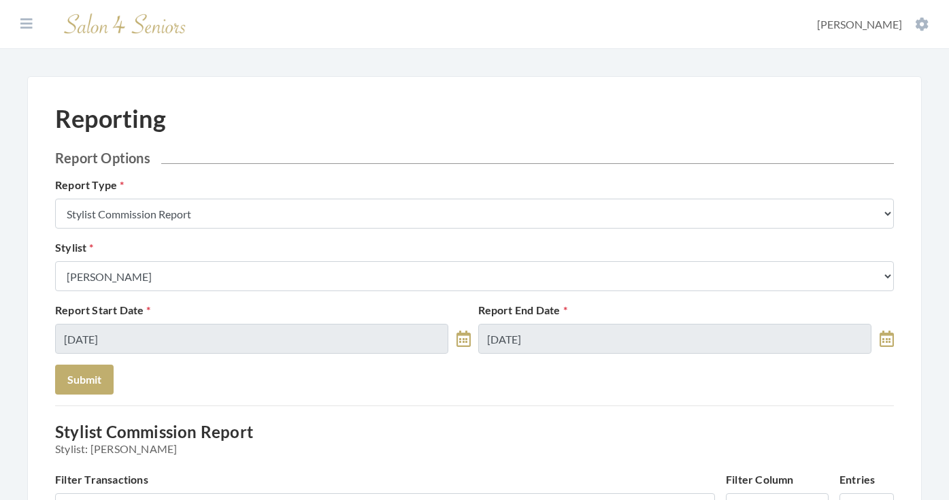
scroll to position [0, 0]
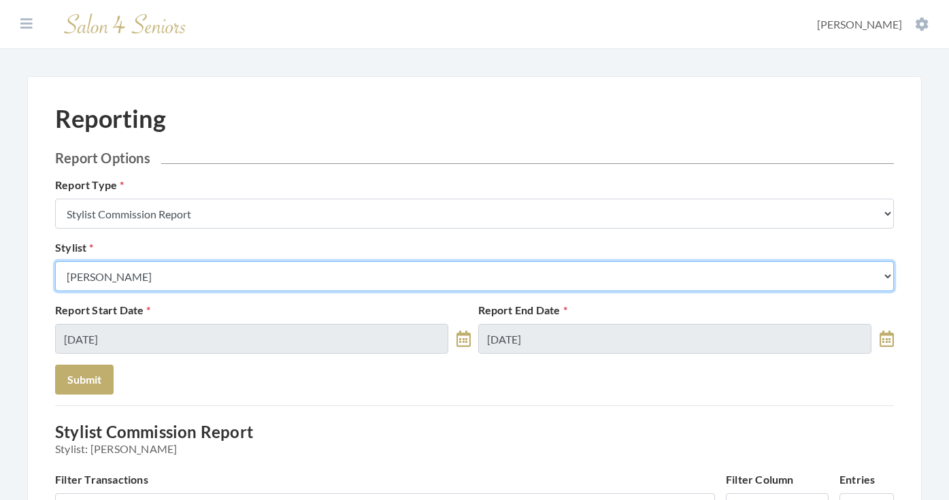
select select "49"
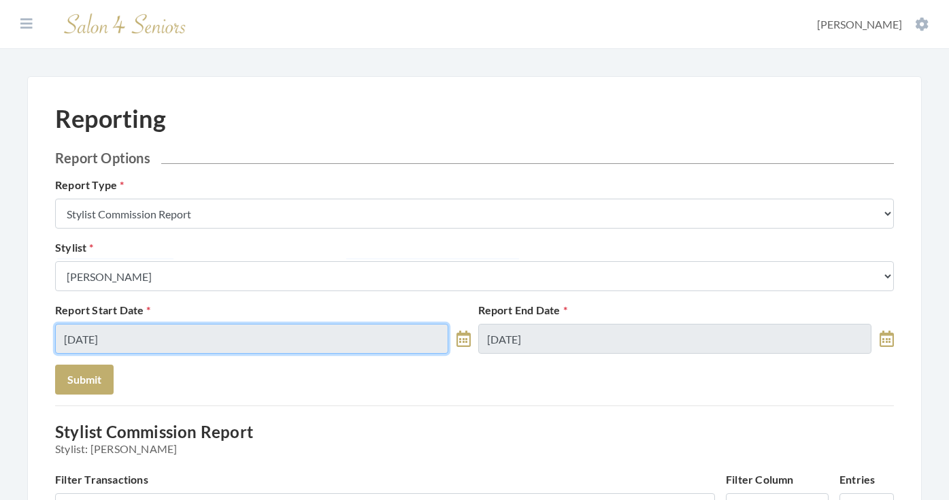
click at [342, 342] on input "[DATE]" at bounding box center [251, 339] width 393 height 30
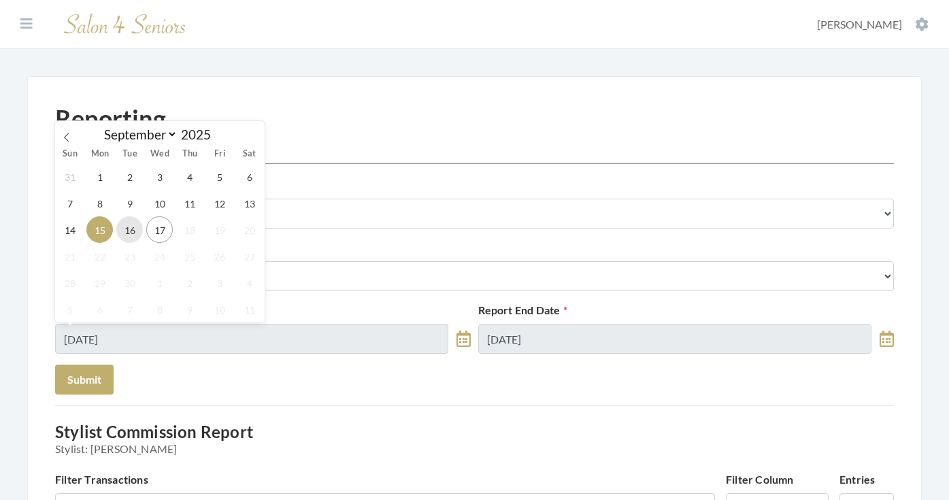
click at [135, 235] on span "16" at bounding box center [129, 229] width 27 height 27
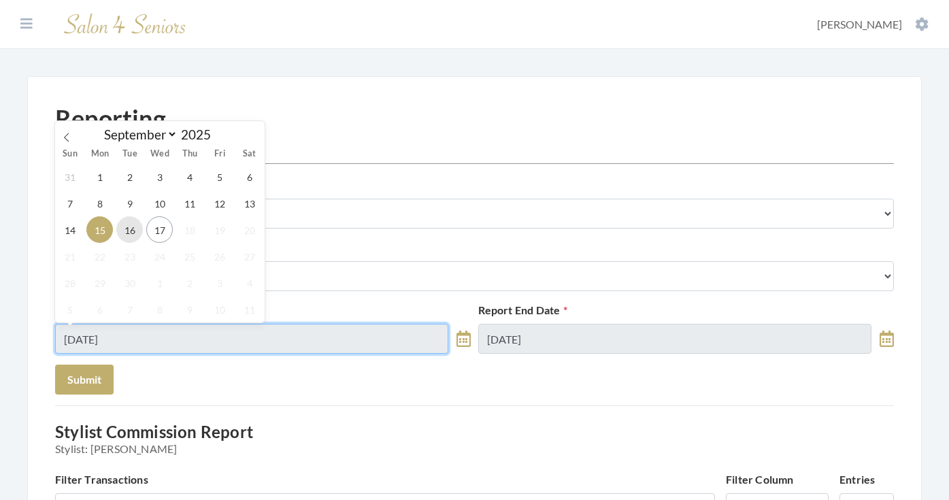
type input "[DATE]"
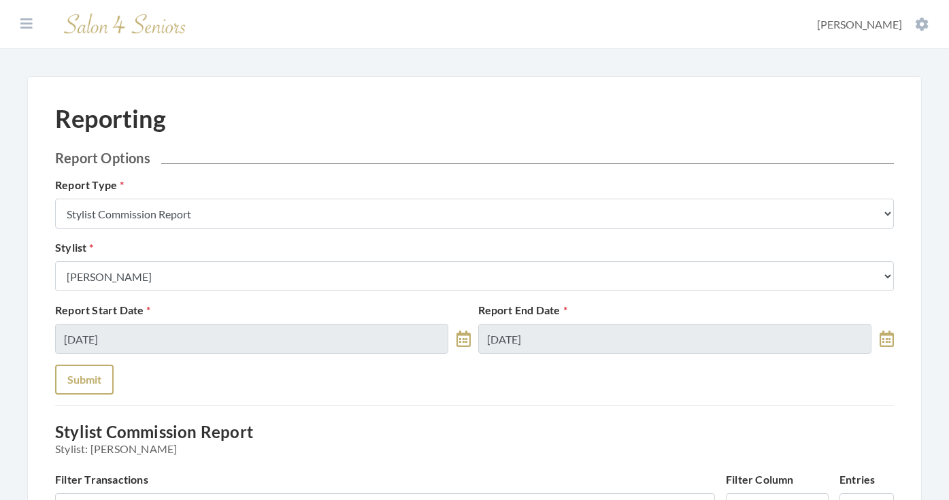
click at [102, 372] on button "Submit" at bounding box center [84, 380] width 59 height 30
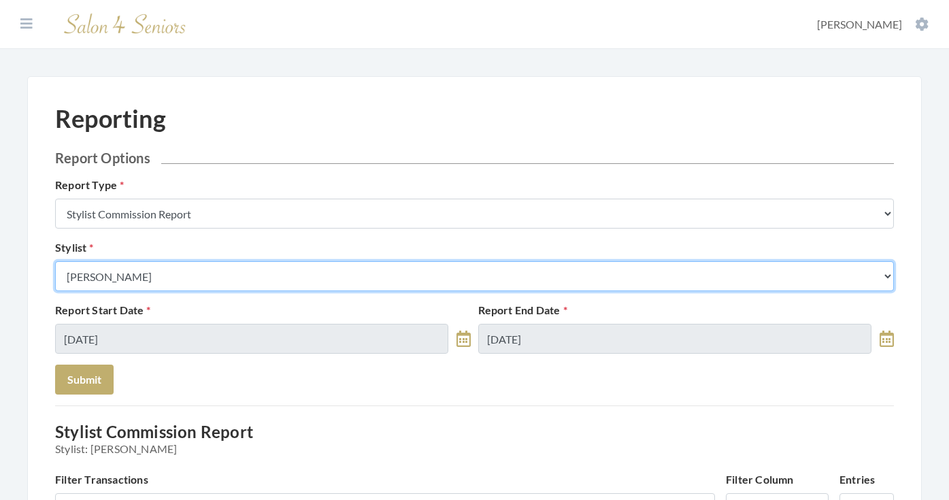
select select "146"
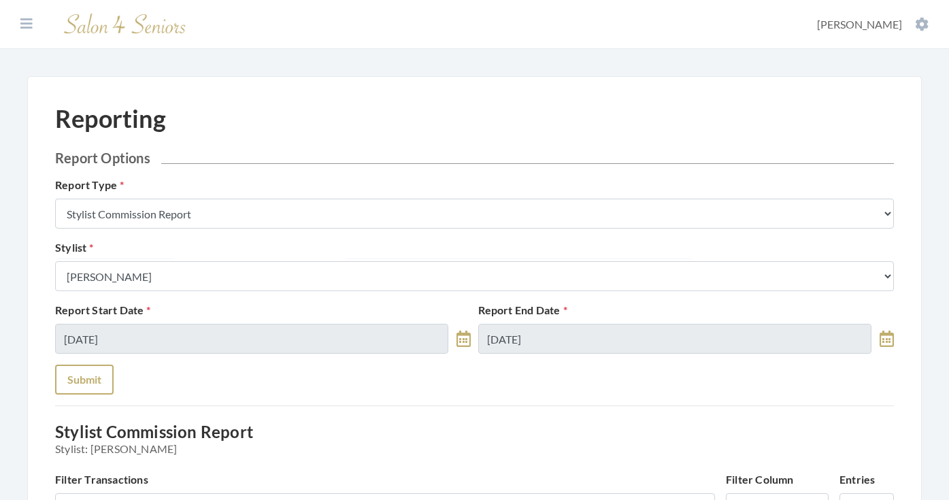
click at [93, 378] on button "Submit" at bounding box center [84, 380] width 59 height 30
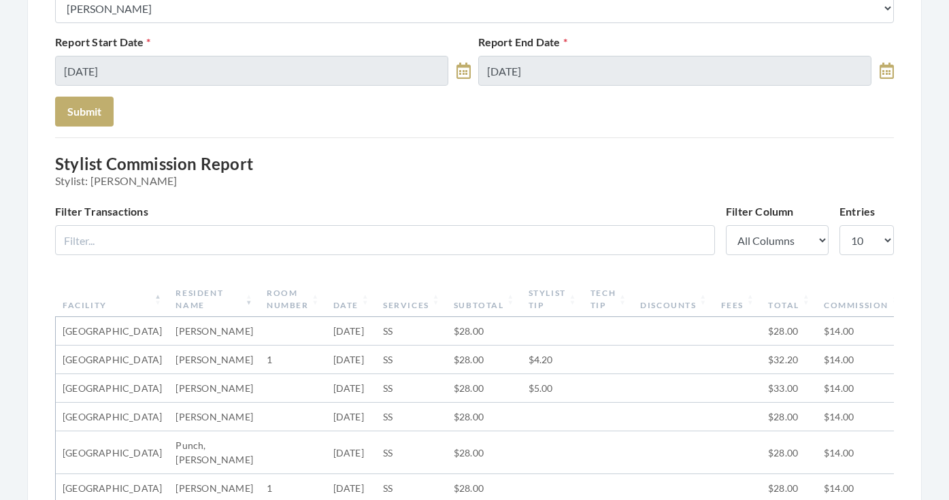
scroll to position [163, 0]
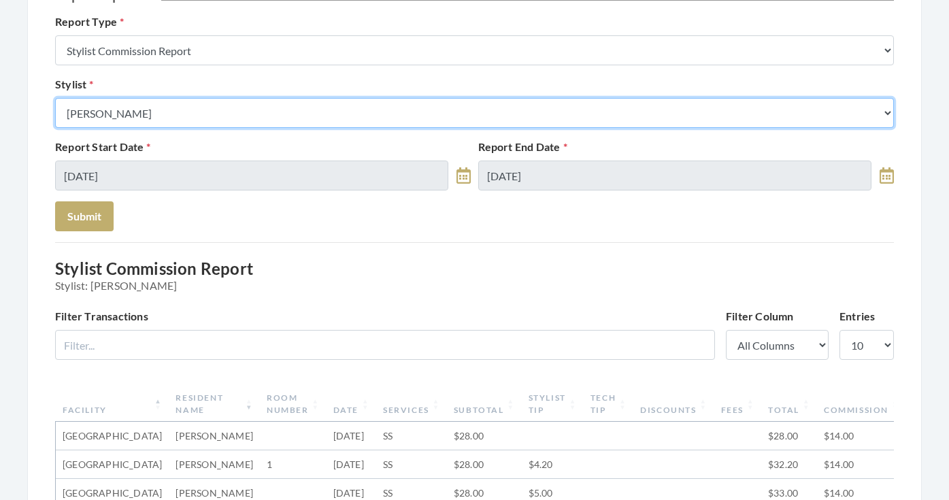
select select "32"
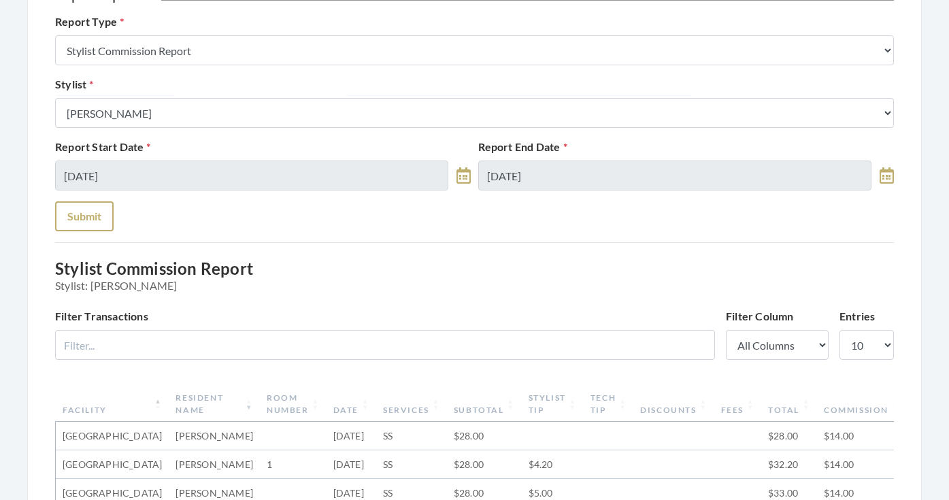
click at [82, 216] on button "Submit" at bounding box center [84, 216] width 59 height 30
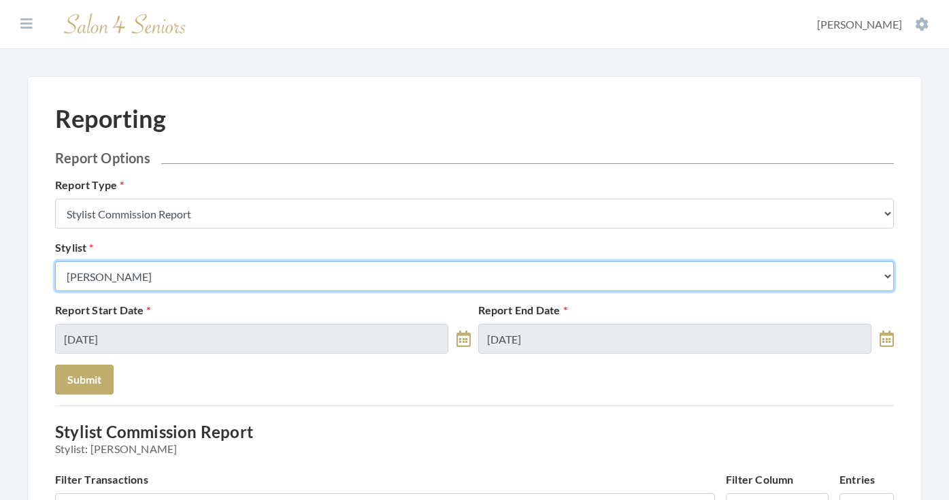
select select "13"
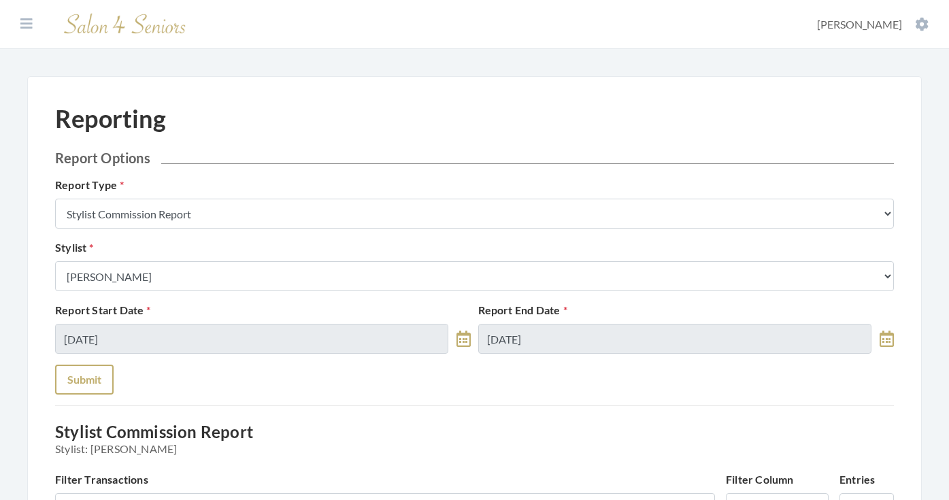
click at [102, 385] on button "Submit" at bounding box center [84, 380] width 59 height 30
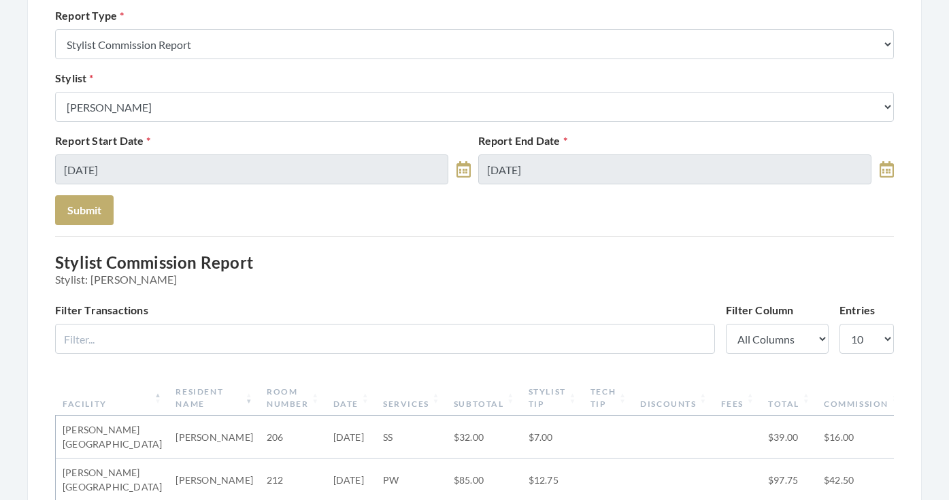
scroll to position [139, 0]
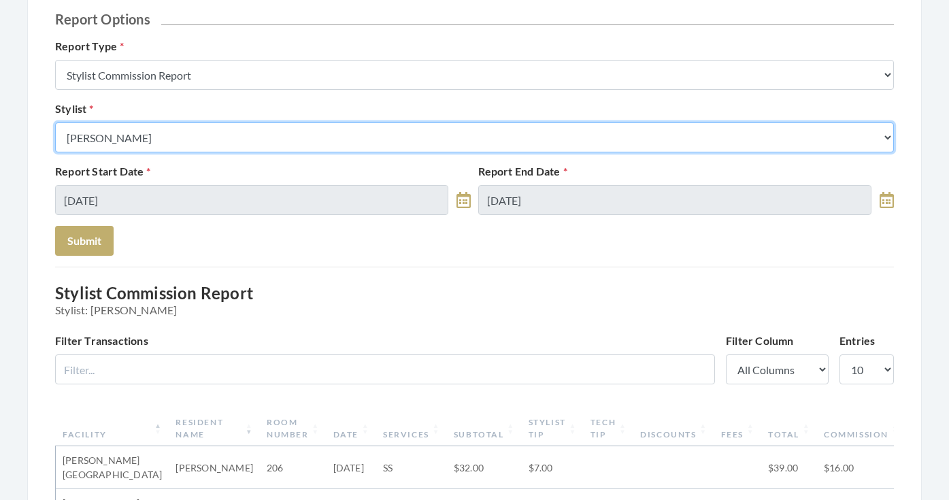
select select "28"
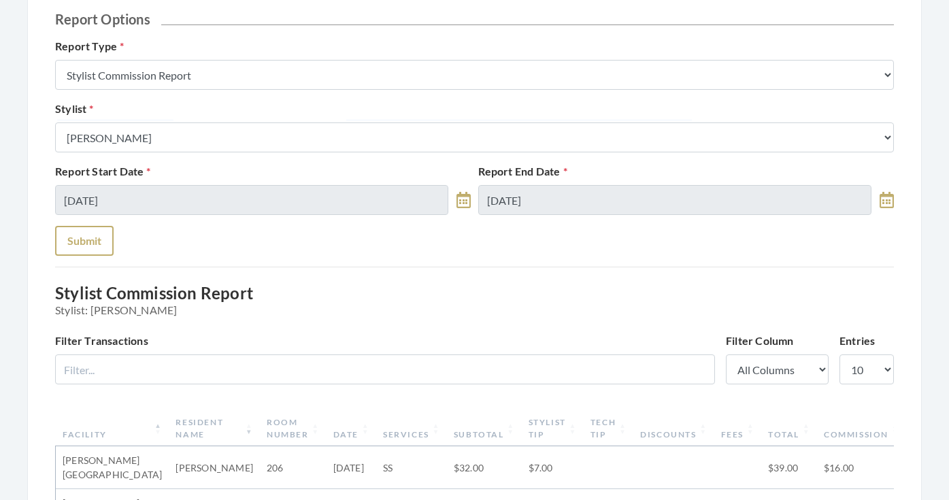
click at [97, 245] on button "Submit" at bounding box center [84, 241] width 59 height 30
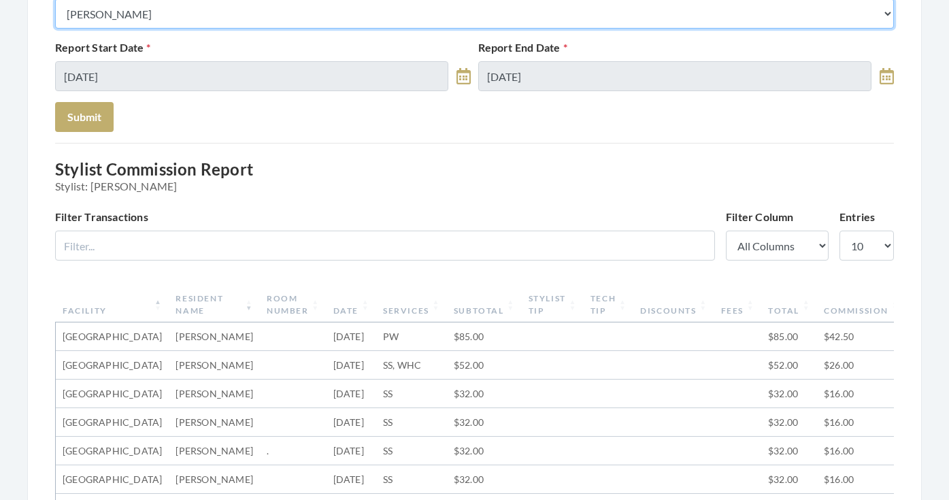
scroll to position [261, 0]
select select "115"
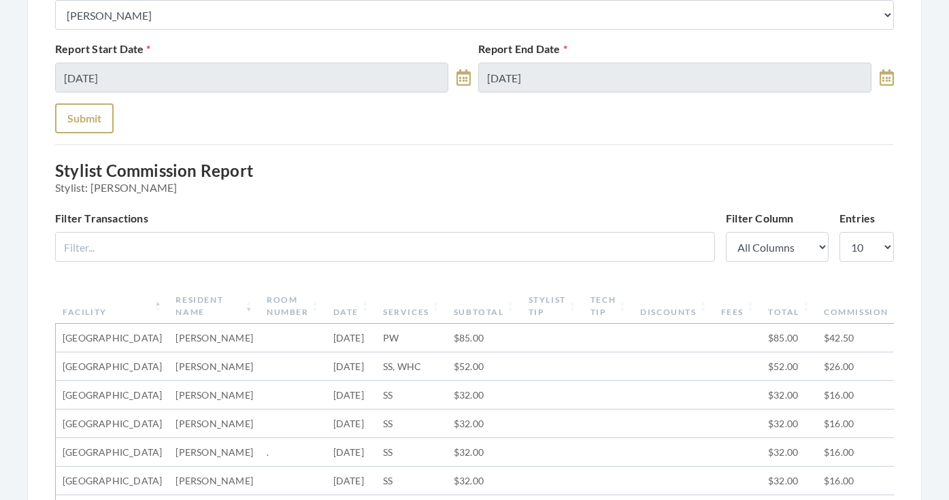
click at [82, 117] on button "Submit" at bounding box center [84, 118] width 59 height 30
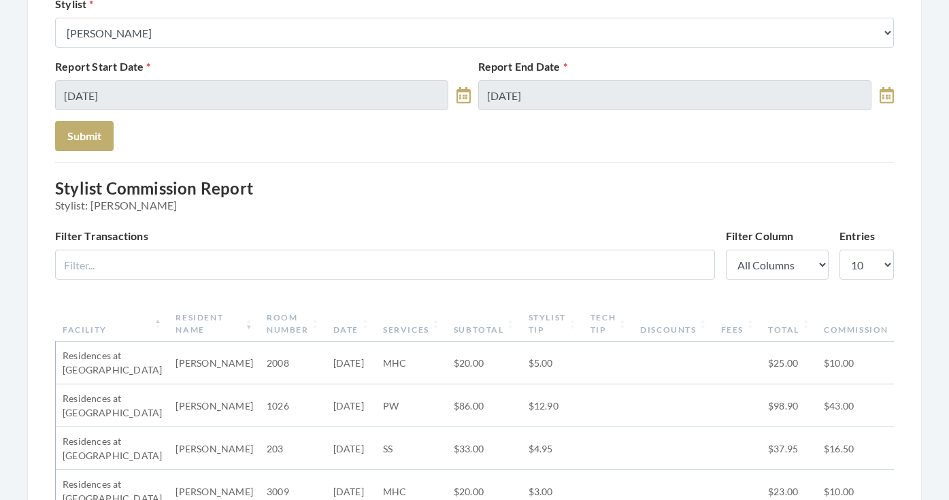
scroll to position [137, 0]
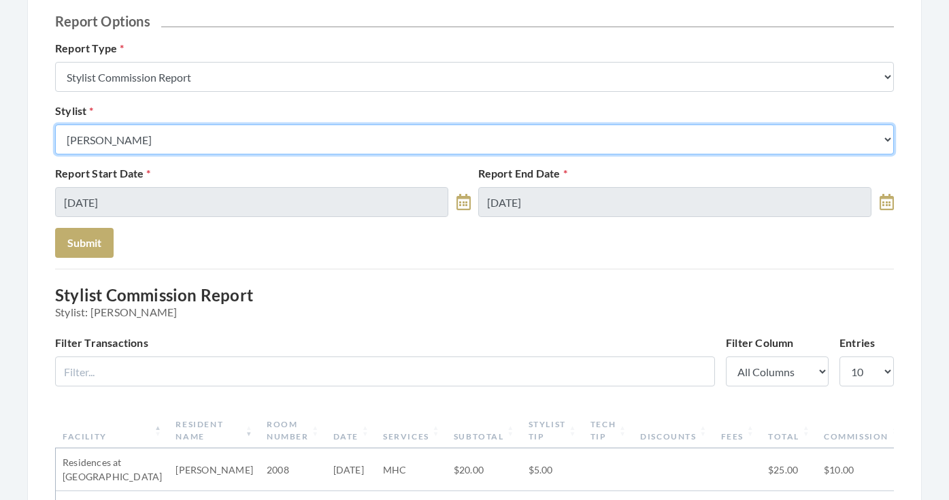
select select "127"
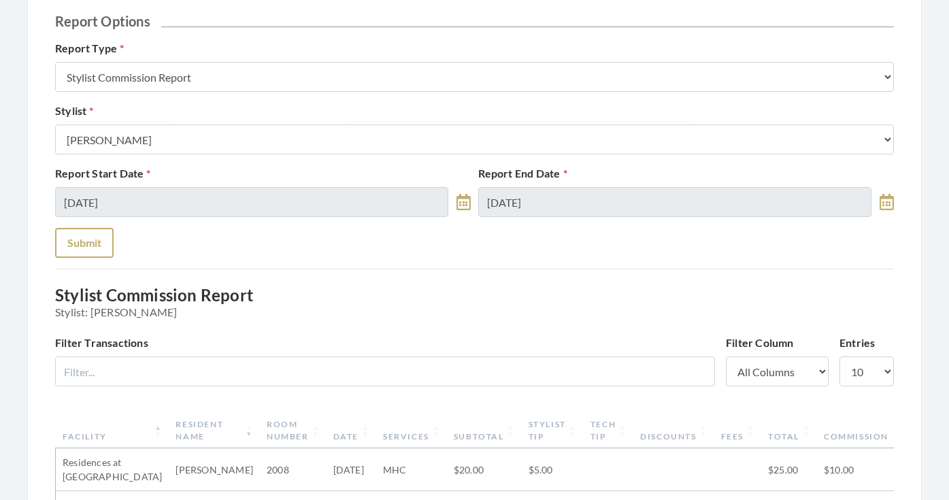
click at [98, 248] on button "Submit" at bounding box center [84, 243] width 59 height 30
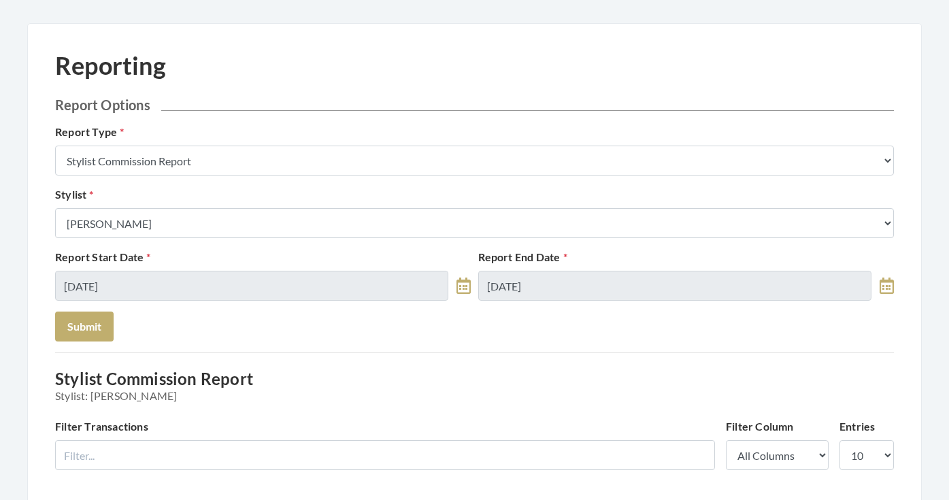
scroll to position [42, 0]
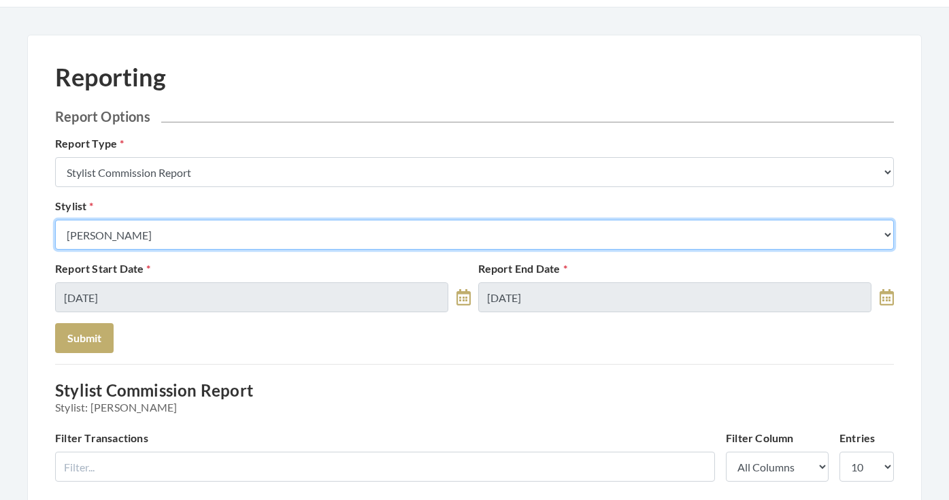
select select "24"
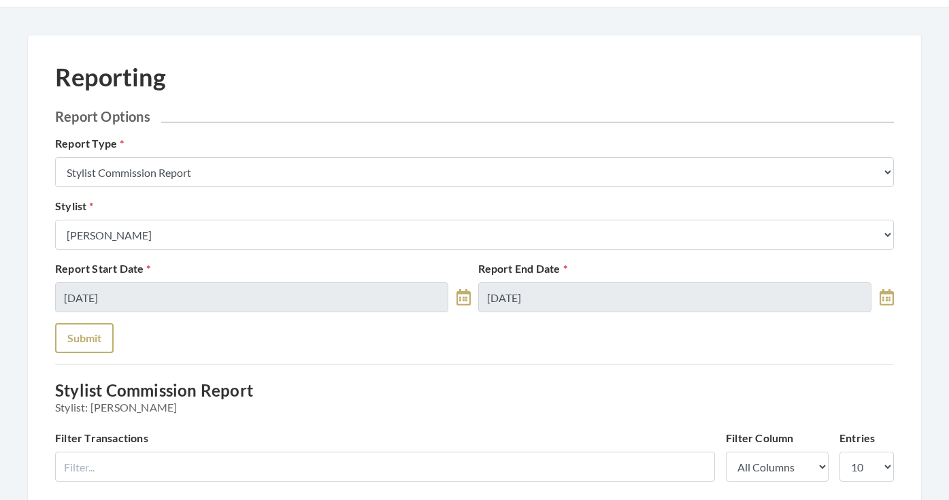
click at [103, 333] on button "Submit" at bounding box center [84, 338] width 59 height 30
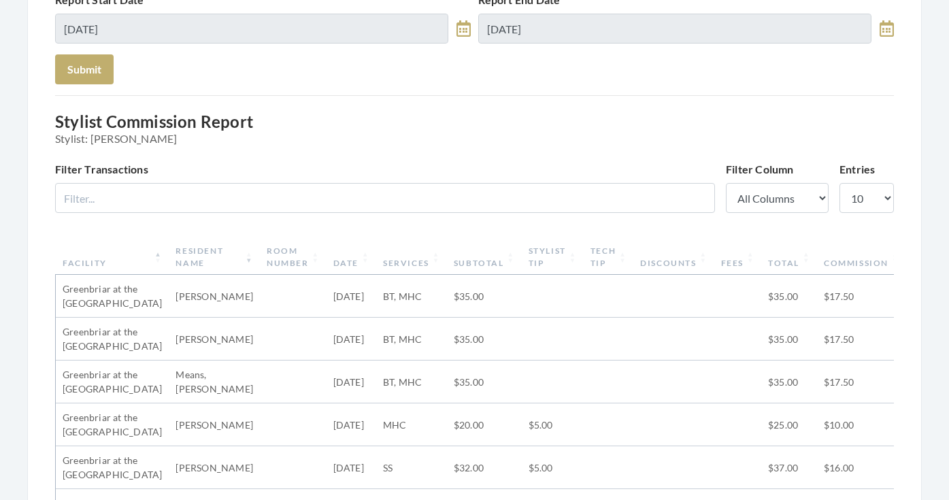
scroll to position [113, 0]
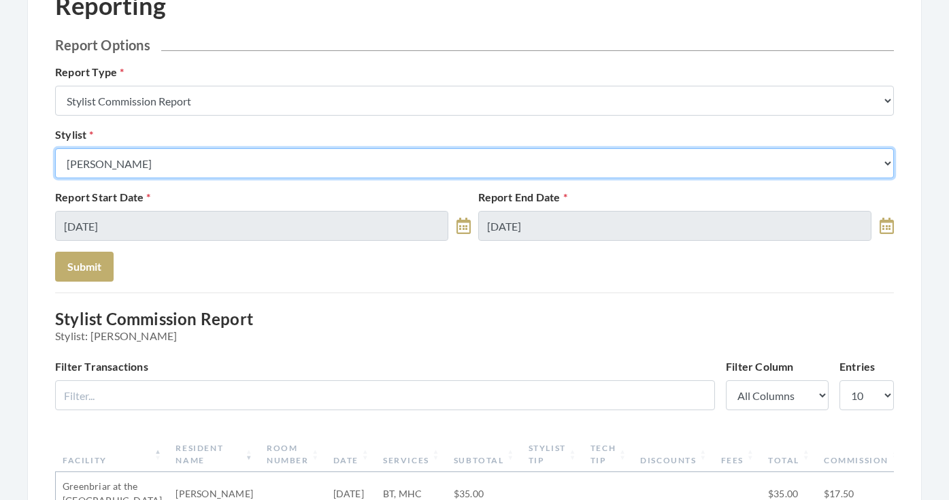
select select "180"
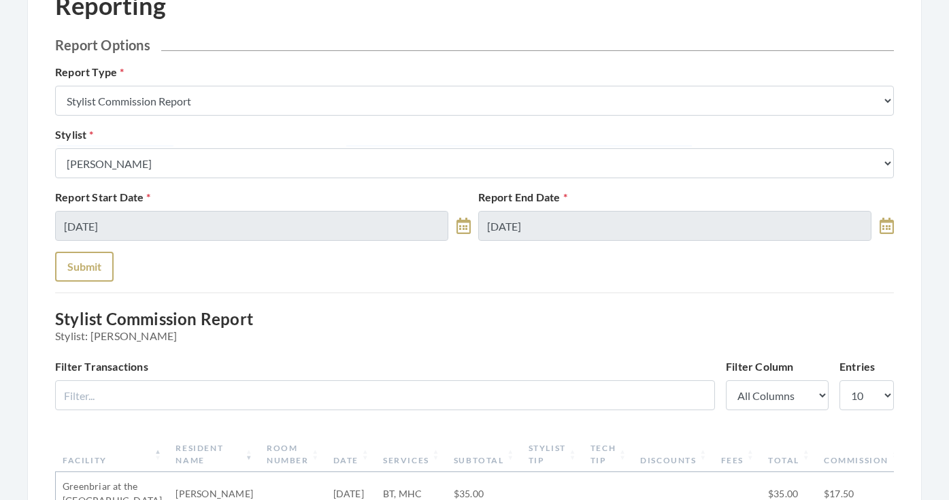
click at [95, 254] on button "Submit" at bounding box center [84, 267] width 59 height 30
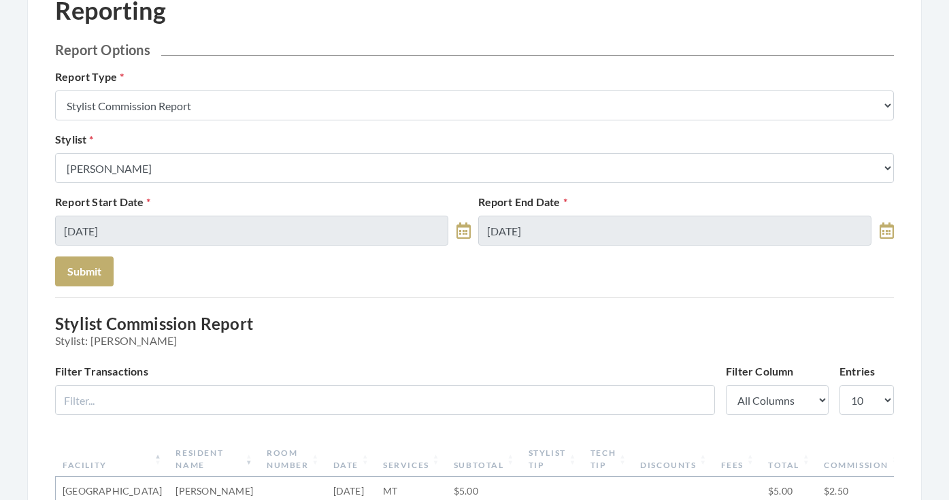
scroll to position [14, 0]
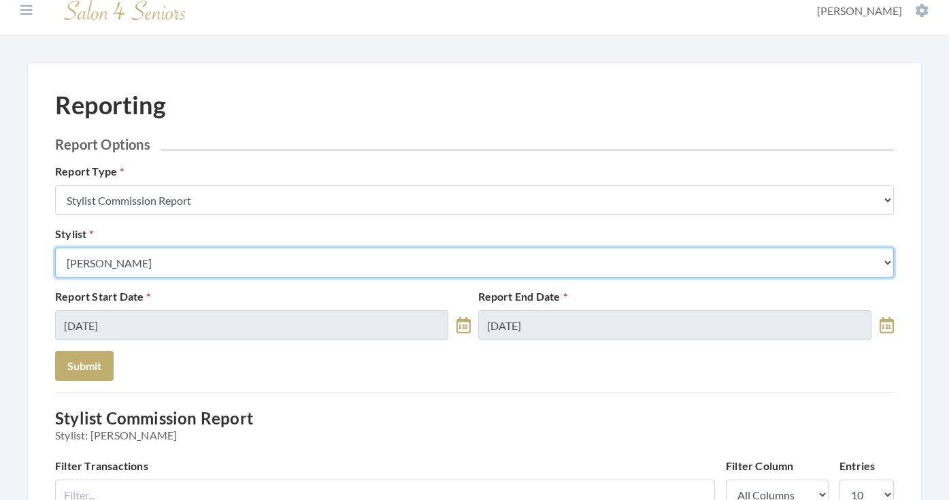
select select "182"
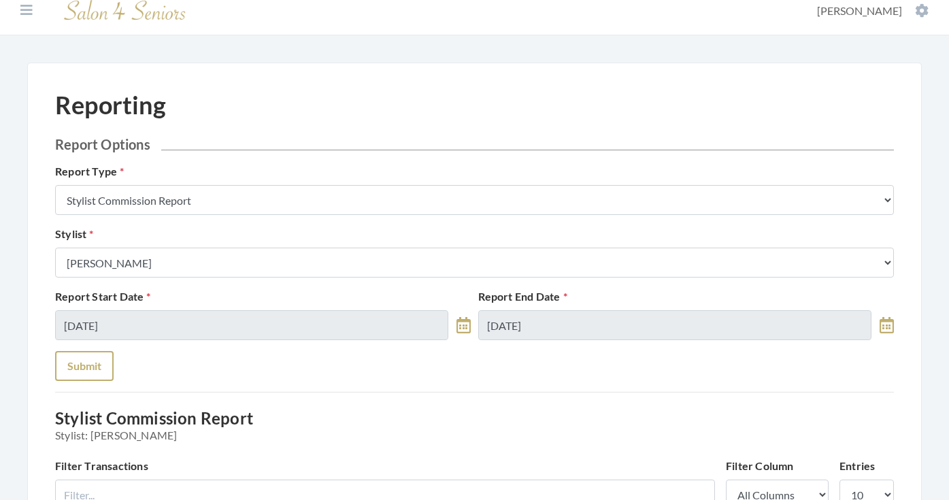
click at [88, 361] on button "Submit" at bounding box center [84, 366] width 59 height 30
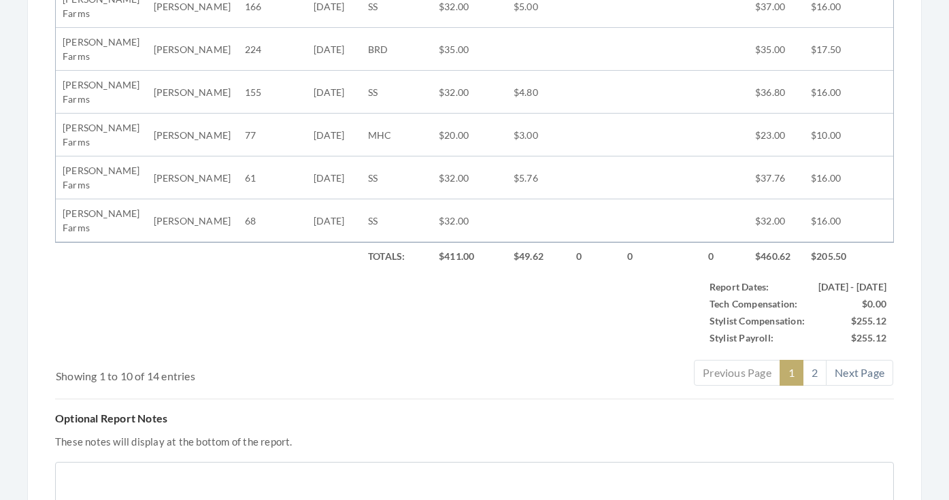
scroll to position [776, 0]
